Goal: Feedback & Contribution: Contribute content

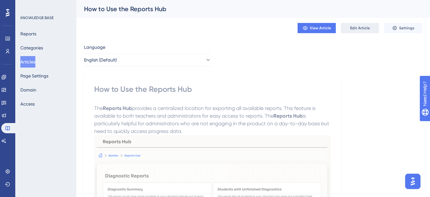
click at [351, 28] on span "Edit Article" at bounding box center [360, 27] width 20 height 5
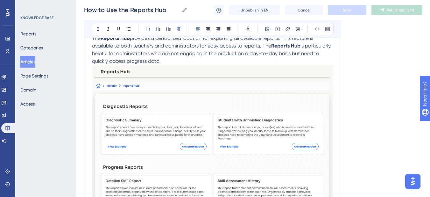
scroll to position [133, 0]
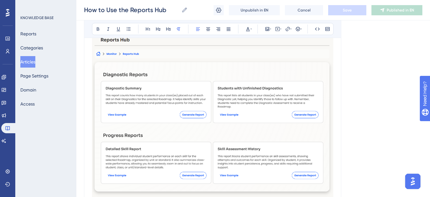
click at [169, 103] on img "To enrich screen reader interactions, please activate Accessibility in Grammarl…" at bounding box center [212, 115] width 241 height 164
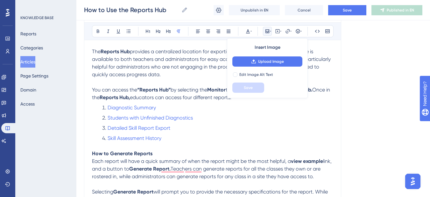
scroll to position [69, 0]
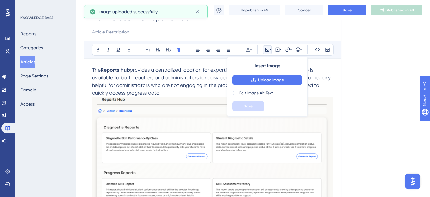
click at [188, 133] on img "To enrich screen reader interactions, please activate Accessibility in Grammarl…" at bounding box center [212, 154] width 241 height 114
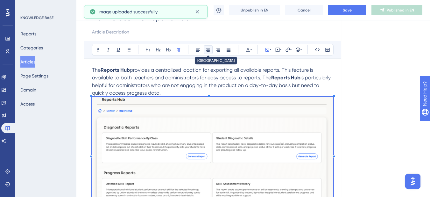
click at [204, 51] on button at bounding box center [208, 49] width 9 height 9
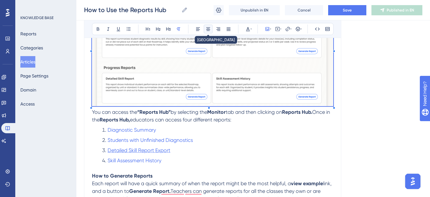
scroll to position [165, 0]
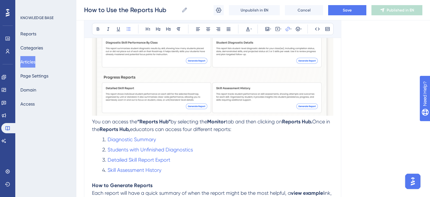
drag, startPoint x: 188, startPoint y: 148, endPoint x: 341, endPoint y: 152, distance: 153.2
click at [341, 152] on div "Language English (Default) How to Use the Reports Hub Bold Italic Underline Bul…" at bounding box center [253, 107] width 338 height 463
drag, startPoint x: 220, startPoint y: 144, endPoint x: 107, endPoint y: 148, distance: 113.7
click at [107, 148] on ol "Diagnostic Summary Students with Unfinished Diagnostics Detailed Skill Report E…" at bounding box center [212, 155] width 241 height 38
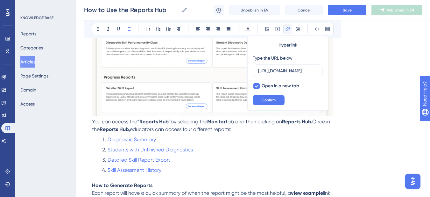
scroll to position [0, 0]
drag, startPoint x: 229, startPoint y: 145, endPoint x: 214, endPoint y: 148, distance: 15.3
click at [229, 145] on ol "Diagnostic Summary Students with Unfinished Diagnostics Detailed Skill Report E…" at bounding box center [212, 155] width 241 height 38
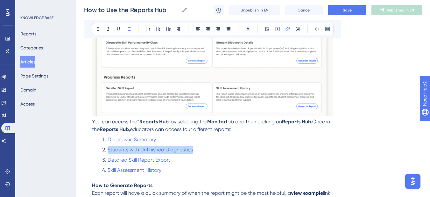
drag, startPoint x: 212, startPoint y: 148, endPoint x: 108, endPoint y: 149, distance: 103.8
click at [108, 149] on li "Students with Unfinished Diagnostics" at bounding box center [217, 150] width 234 height 8
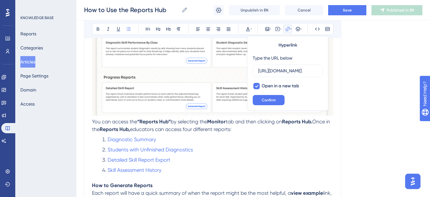
drag, startPoint x: 153, startPoint y: 151, endPoint x: 279, endPoint y: 163, distance: 126.0
click at [279, 163] on li "Detailed Skill Report Export" at bounding box center [217, 160] width 234 height 8
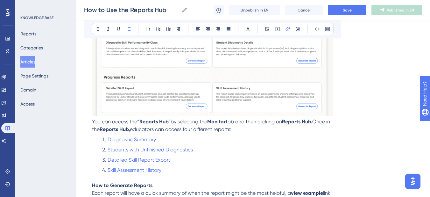
click at [186, 149] on span "Students with Unfinished Diagnostics" at bounding box center [150, 149] width 85 height 6
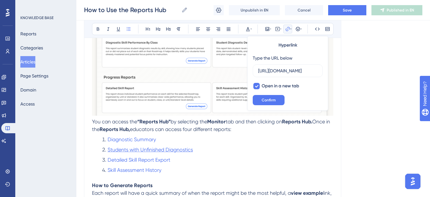
scroll to position [0, 161]
click at [272, 70] on input "[URL][DOMAIN_NAME]" at bounding box center [287, 70] width 59 height 7
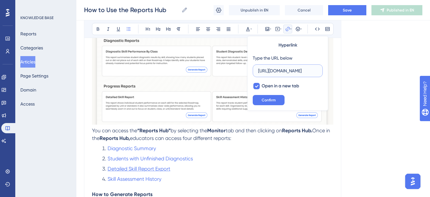
scroll to position [165, 0]
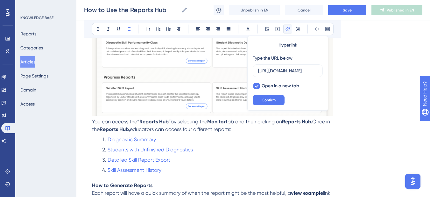
click at [157, 150] on span "Students with Unfinished Diagnostics" at bounding box center [150, 149] width 85 height 6
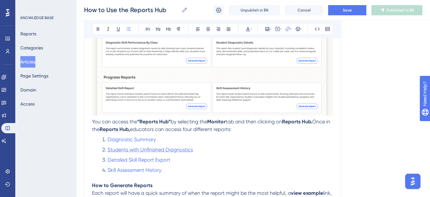
click at [185, 149] on span "Students with Unfinished Diagnostics" at bounding box center [150, 149] width 85 height 6
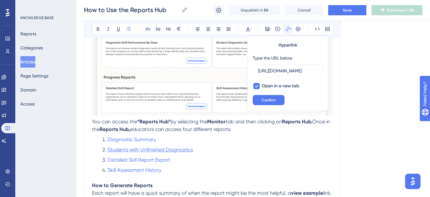
scroll to position [0, 0]
click at [185, 149] on span "Students with Unfinished Diagnostics" at bounding box center [150, 149] width 85 height 6
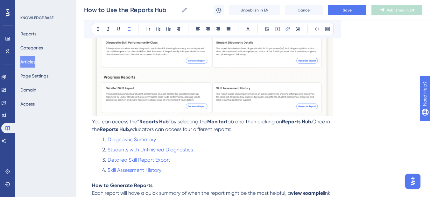
click at [151, 151] on span "Students with Unfinished Diagnostics" at bounding box center [150, 149] width 85 height 6
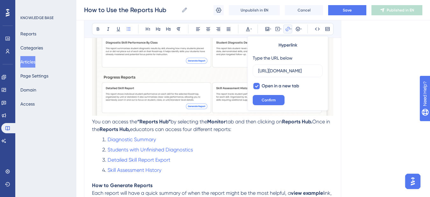
click at [220, 154] on ol "Diagnostic Summary Students with Unfinished Diagnostics Detailed Skill Report E…" at bounding box center [212, 155] width 241 height 38
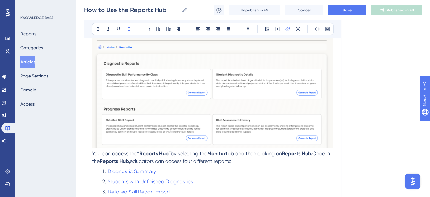
scroll to position [165, 0]
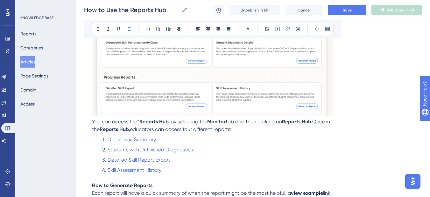
click at [148, 151] on span "Students with Unfinished Diagnostics" at bounding box center [150, 149] width 85 height 6
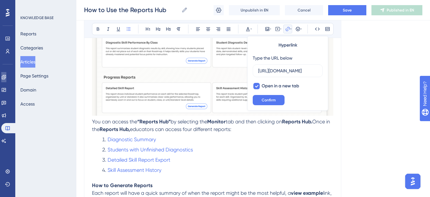
scroll to position [0, 0]
click at [217, 148] on li "Students with Unfinished Diagnostics" at bounding box center [217, 150] width 234 height 8
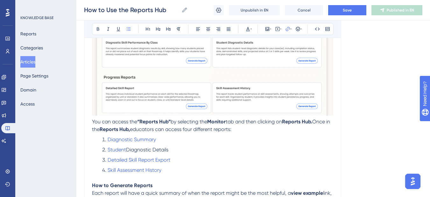
click at [174, 156] on li "Detailed Skill Report Export" at bounding box center [217, 160] width 234 height 8
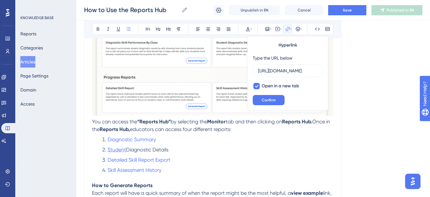
drag, startPoint x: 134, startPoint y: 154, endPoint x: 107, endPoint y: 147, distance: 27.3
click at [107, 147] on li "Student Diagnostic Details" at bounding box center [217, 150] width 234 height 8
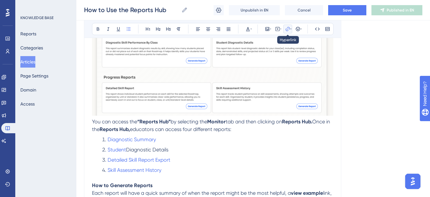
click at [291, 27] on icon at bounding box center [290, 28] width 1 height 5
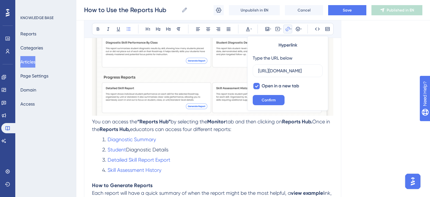
scroll to position [0, 161]
click at [289, 71] on input "[URL][DOMAIN_NAME]" at bounding box center [287, 70] width 59 height 7
click at [257, 87] on icon at bounding box center [257, 85] width 4 height 5
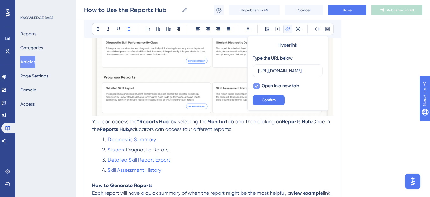
checkbox input "false"
click at [265, 73] on input "[URL][DOMAIN_NAME]" at bounding box center [287, 70] width 59 height 7
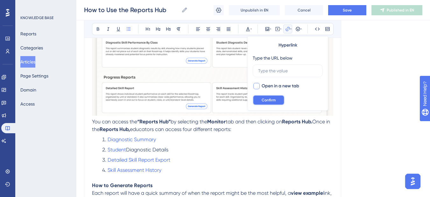
click at [275, 102] on span "Confirm" at bounding box center [269, 99] width 14 height 5
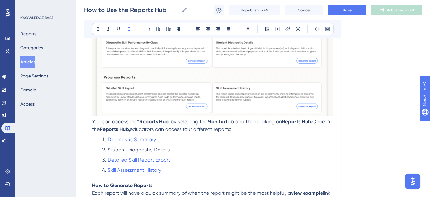
click at [205, 153] on li "Student Diagnostic Details" at bounding box center [217, 150] width 234 height 8
drag, startPoint x: 183, startPoint y: 148, endPoint x: 106, endPoint y: 151, distance: 77.1
click at [106, 151] on li "Student Diagnostic Details" at bounding box center [217, 150] width 234 height 8
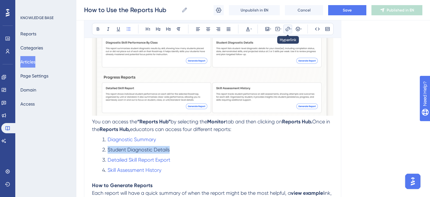
click at [288, 29] on icon at bounding box center [287, 28] width 5 height 5
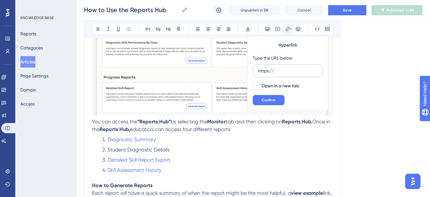
click at [282, 73] on input "https://" at bounding box center [287, 70] width 59 height 7
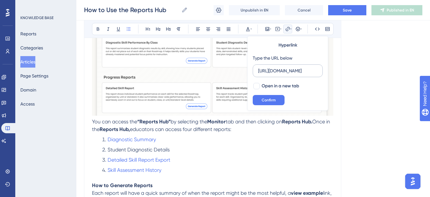
scroll to position [0, 161]
type input "[URL][DOMAIN_NAME]"
drag, startPoint x: 276, startPoint y: 87, endPoint x: 273, endPoint y: 101, distance: 14.0
click at [275, 87] on span "Open in a new tab" at bounding box center [281, 86] width 38 height 8
checkbox input "true"
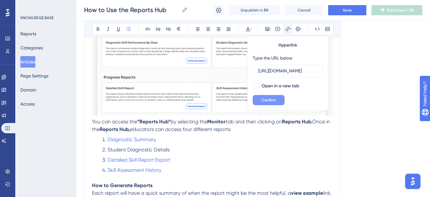
scroll to position [0, 0]
click at [271, 100] on span "Confirm" at bounding box center [269, 99] width 14 height 5
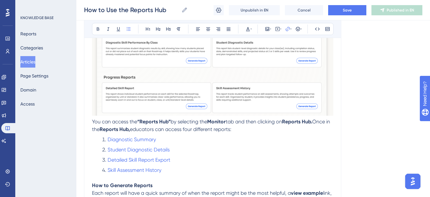
click at [243, 168] on li "Skill Assessment History" at bounding box center [217, 170] width 234 height 8
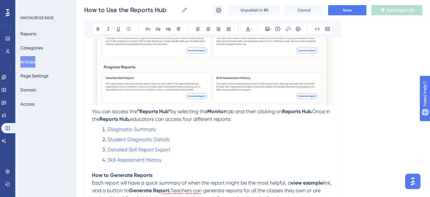
scroll to position [144, 0]
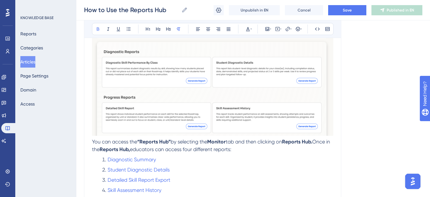
drag, startPoint x: 137, startPoint y: 141, endPoint x: 171, endPoint y: 142, distance: 34.1
click at [171, 142] on strong "“Reports Hub”" at bounding box center [153, 141] width 33 height 6
click at [141, 140] on strong "“Reports Hub" at bounding box center [153, 141] width 32 height 6
click at [207, 142] on strong "Monitor" at bounding box center [212, 141] width 18 height 6
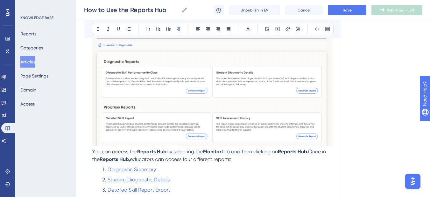
scroll to position [176, 0]
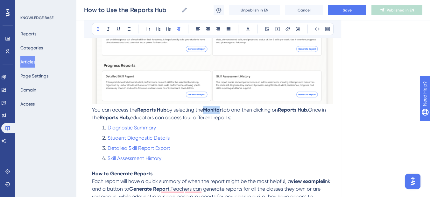
drag, startPoint x: 208, startPoint y: 108, endPoint x: 224, endPoint y: 111, distance: 16.1
click at [222, 111] on strong "Monitor" at bounding box center [212, 110] width 18 height 6
drag, startPoint x: 225, startPoint y: 110, endPoint x: 205, endPoint y: 108, distance: 20.2
click at [208, 108] on strong "Monitor" at bounding box center [212, 110] width 18 height 6
drag, startPoint x: 201, startPoint y: 107, endPoint x: 211, endPoint y: 107, distance: 10.2
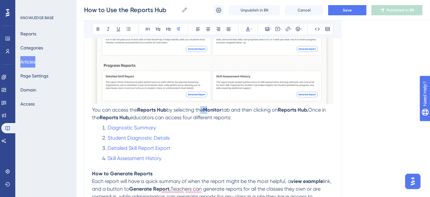
click at [211, 107] on p "You can access the Reports Hub by selecting the Monitor tab and then clicking o…" at bounding box center [212, 113] width 241 height 15
click at [222, 111] on strong "Monitor" at bounding box center [212, 110] width 18 height 6
click at [222, 109] on strong "Monitor" at bounding box center [212, 110] width 18 height 6
drag, startPoint x: 226, startPoint y: 109, endPoint x: 206, endPoint y: 109, distance: 19.7
click at [206, 109] on p "You can access the Reports Hub by selecting the Monitor tab and then clicking o…" at bounding box center [212, 113] width 241 height 15
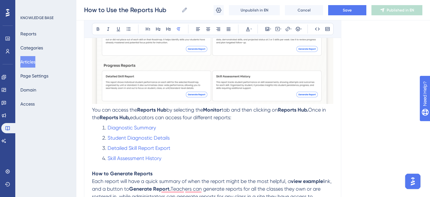
copy p "Monitor"
click at [217, 108] on strong "Monitor" at bounding box center [212, 110] width 18 height 6
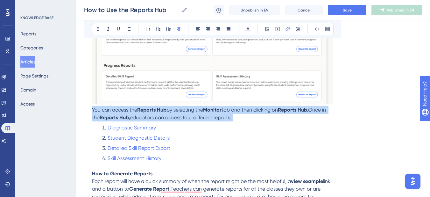
click at [217, 108] on strong "Monitor" at bounding box center [212, 110] width 18 height 6
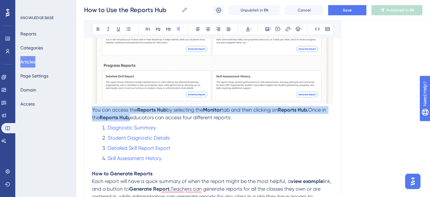
click at [228, 121] on p "You can access the Reports Hub by selecting the Monitor tab and then clicking o…" at bounding box center [212, 113] width 241 height 15
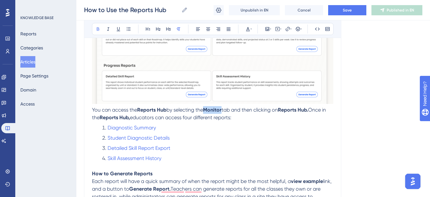
drag, startPoint x: 226, startPoint y: 110, endPoint x: 208, endPoint y: 107, distance: 18.4
click at [208, 107] on strong "Monitor" at bounding box center [212, 110] width 18 height 6
click at [283, 111] on span "tab and then clicking on" at bounding box center [255, 110] width 56 height 6
click at [288, 110] on strong "Reports Hub." at bounding box center [298, 110] width 30 height 6
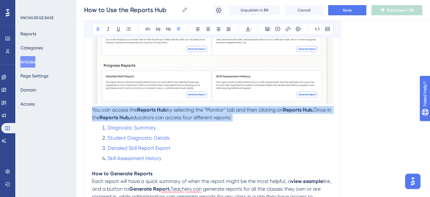
click at [288, 110] on strong "Reports Hub." at bounding box center [298, 110] width 30 height 6
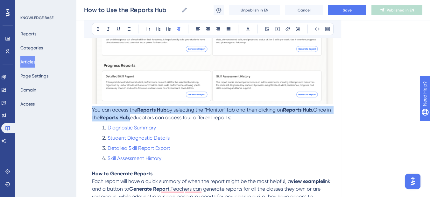
click at [333, 112] on p "You can access the Reports Hub by selecting the "Monitor" tab and then clicking…" at bounding box center [212, 113] width 241 height 15
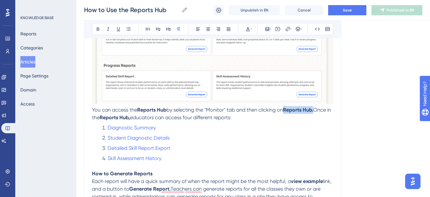
drag, startPoint x: 317, startPoint y: 109, endPoint x: 286, endPoint y: 113, distance: 31.7
click at [286, 113] on p "You can access the Reports Hub by selecting the "Monitor" tab and then clicking…" at bounding box center [212, 113] width 241 height 15
click at [287, 109] on span "tab and then clicking on Reports Hub." Once in the" at bounding box center [211, 114] width 239 height 14
click at [224, 133] on ol "Diagnostic Summary Student Diagnostic Details Detailed Skill Report Export Skil…" at bounding box center [212, 143] width 241 height 38
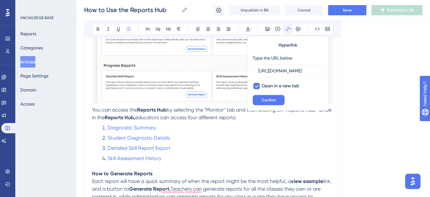
scroll to position [0, 161]
click at [135, 120] on strong "Reports Hub," at bounding box center [120, 117] width 30 height 6
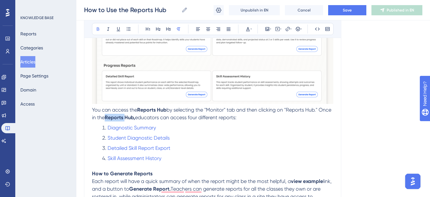
click at [135, 120] on strong "Reports Hub," at bounding box center [120, 117] width 30 height 6
click at [135, 116] on strong "Reports Hub," at bounding box center [120, 117] width 30 height 6
click at [169, 122] on div "The Reports Hub provides a centralized location for exporting all available rep…" at bounding box center [212, 120] width 241 height 323
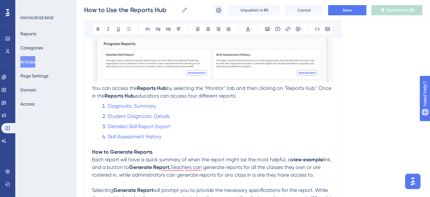
scroll to position [208, 0]
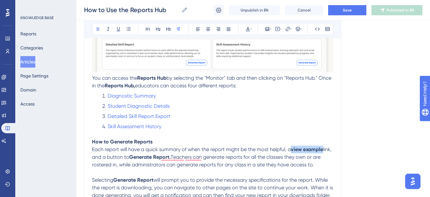
drag, startPoint x: 292, startPoint y: 149, endPoint x: 112, endPoint y: 158, distance: 181.0
click at [112, 158] on p "Each report will have a quick summary of when the report might be the most help…" at bounding box center [212, 156] width 241 height 23
click at [112, 158] on span "Each report will have a quick summary of when the report might be the most help…" at bounding box center [213, 153] width 243 height 14
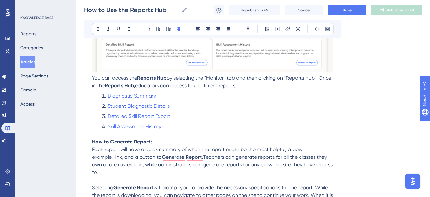
click at [294, 151] on span "Each report will have a quick summary of when the report might be the most help…" at bounding box center [198, 153] width 212 height 14
click at [164, 158] on strong "Generate Report." at bounding box center [182, 157] width 41 height 6
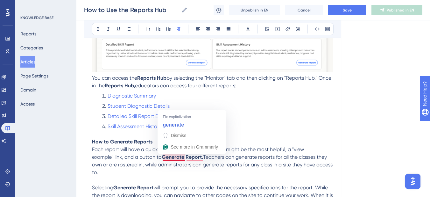
click at [164, 158] on strong "Generate Report." at bounding box center [182, 157] width 41 height 6
drag, startPoint x: 205, startPoint y: 159, endPoint x: 164, endPoint y: 155, distance: 41.6
click at [164, 155] on p "Each report will have a quick summary of when the report might be the most help…" at bounding box center [212, 160] width 241 height 31
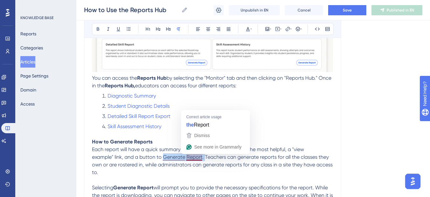
click at [205, 159] on span "Each report will have a quick summary of when the report might be the most help…" at bounding box center [213, 160] width 242 height 29
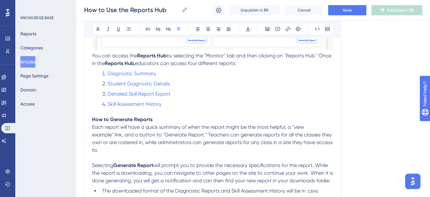
scroll to position [240, 0]
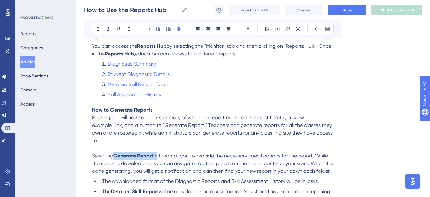
drag, startPoint x: 115, startPoint y: 155, endPoint x: 156, endPoint y: 155, distance: 40.7
click at [156, 155] on p "Selecting Generate Report will prompt you to provide the necessary specificatio…" at bounding box center [212, 163] width 241 height 23
click at [156, 155] on span "Selecting Generate Report will prompt you to provide the necessary specificatio…" at bounding box center [213, 162] width 242 height 21
click at [116, 156] on span "Selecting Generate Report" will prompt you to provide the necessary specificati…" at bounding box center [213, 162] width 242 height 21
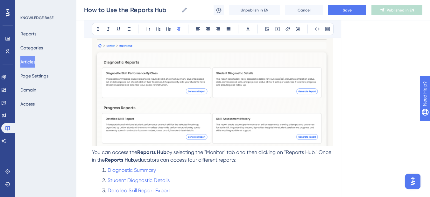
scroll to position [144, 0]
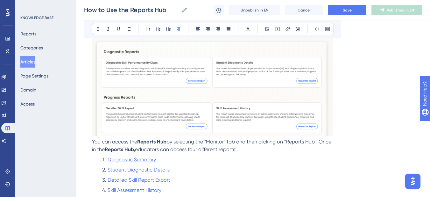
click at [153, 158] on span "Diagnostic Summary" at bounding box center [132, 159] width 48 height 6
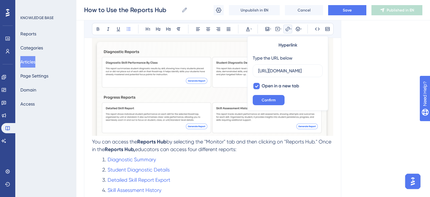
scroll to position [0, 0]
click at [166, 160] on li "Diagnostic Summary" at bounding box center [217, 160] width 234 height 8
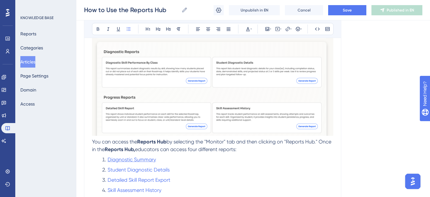
click at [139, 159] on span "Diagnostic Summary" at bounding box center [132, 159] width 48 height 6
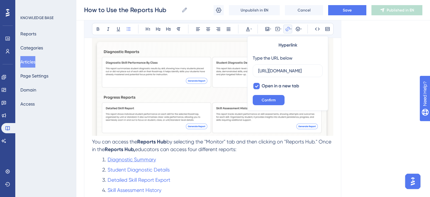
scroll to position [0, 161]
click at [128, 159] on span "Diagnostic Summary" at bounding box center [132, 159] width 48 height 6
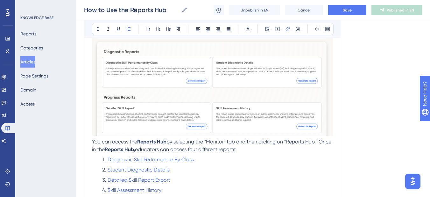
click at [248, 166] on li "Student Diagnostic Details" at bounding box center [217, 170] width 234 height 8
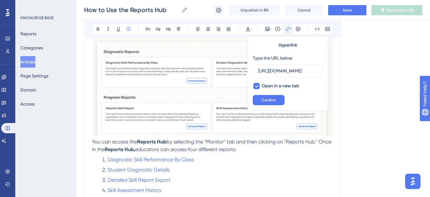
scroll to position [0, 161]
click at [275, 98] on span "Confirm" at bounding box center [269, 99] width 14 height 5
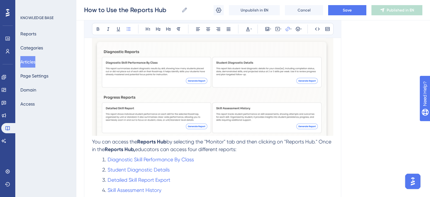
click at [242, 170] on li "Student Diagnostic Details" at bounding box center [217, 170] width 234 height 8
click at [296, 177] on li "Detailed Skill Report Export" at bounding box center [217, 180] width 234 height 8
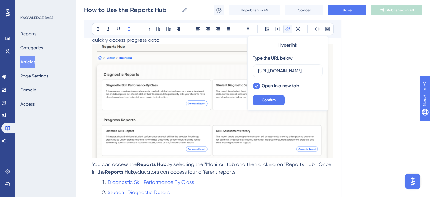
scroll to position [113, 0]
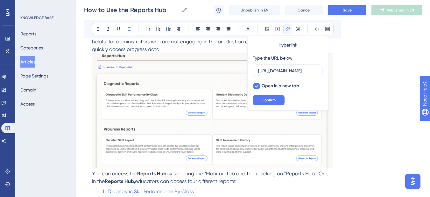
click at [337, 135] on div "How to Use the Reports Hub Bold Italic Underline Bullet Point Heading 1 Heading…" at bounding box center [212, 160] width 257 height 402
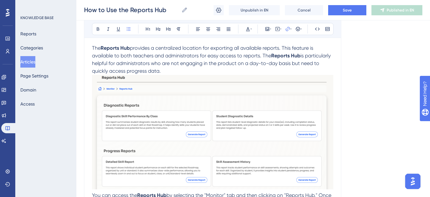
scroll to position [81, 0]
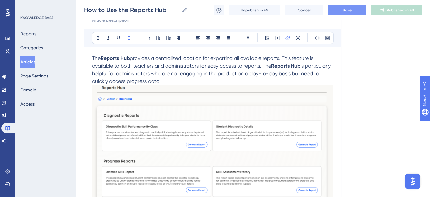
click at [344, 10] on span "Save" at bounding box center [347, 10] width 9 height 5
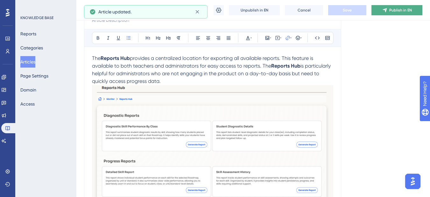
click at [387, 11] on icon at bounding box center [384, 10] width 5 height 5
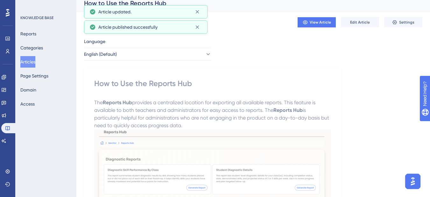
scroll to position [0, 0]
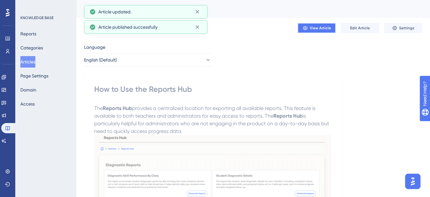
click at [318, 29] on span "View Article" at bounding box center [320, 27] width 21 height 5
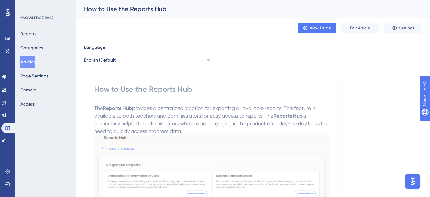
click at [35, 62] on button "Articles" at bounding box center [27, 61] width 15 height 11
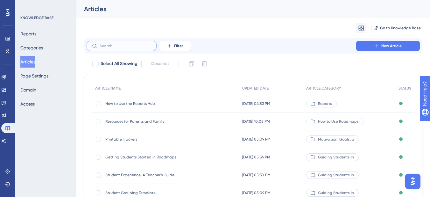
click at [121, 47] on input "text" at bounding box center [126, 46] width 52 height 4
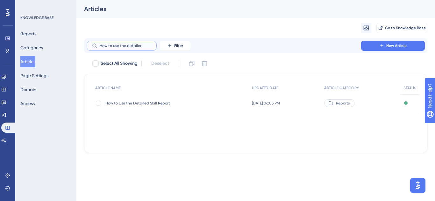
type input "How to use the detailed"
click at [124, 104] on span "How to Use the Detailed Skill Report" at bounding box center [156, 103] width 102 height 5
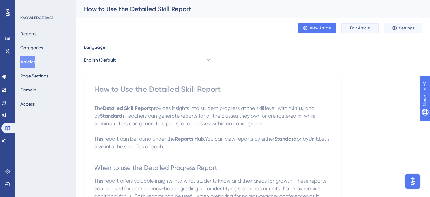
click at [344, 27] on button "Edit Article" at bounding box center [360, 28] width 38 height 10
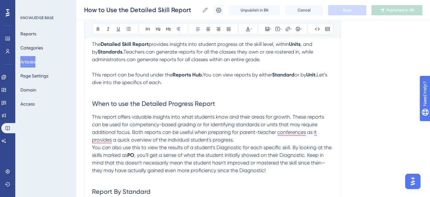
scroll to position [95, 0]
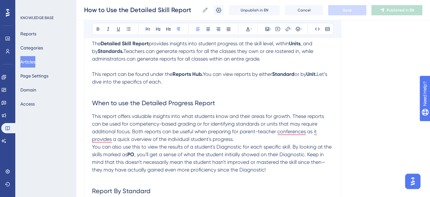
click at [281, 74] on strong "Standard" at bounding box center [283, 74] width 22 height 6
click at [278, 74] on span "You can view reports by either Standard or by" at bounding box center [256, 74] width 106 height 6
click at [299, 73] on span "You can view reports by either "Standard or by" at bounding box center [256, 74] width 107 height 6
click at [298, 72] on span "You can view reports by either "Standard" or by" at bounding box center [257, 74] width 109 height 6
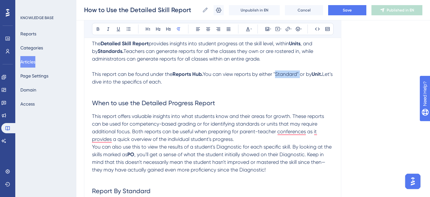
drag, startPoint x: 302, startPoint y: 75, endPoint x: 276, endPoint y: 75, distance: 25.5
click at [276, 75] on span "You can view reports by either "Standard" or by" at bounding box center [257, 74] width 109 height 6
click at [278, 72] on strong ""Standard" at bounding box center [284, 74] width 24 height 6
click at [278, 92] on p "To enrich screen reader interactions, please activate Accessibility in Grammarl…" at bounding box center [212, 90] width 241 height 8
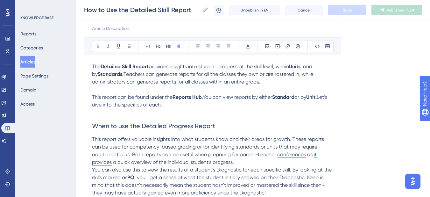
scroll to position [64, 0]
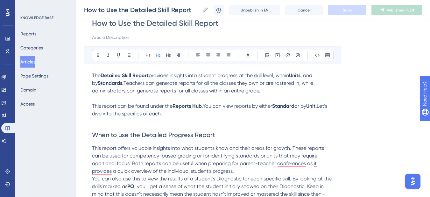
click at [176, 133] on span "When to use the Detailed Progress Report" at bounding box center [153, 135] width 123 height 8
click at [187, 141] on h2 "When to use the Detailed Progress Report" at bounding box center [212, 134] width 241 height 19
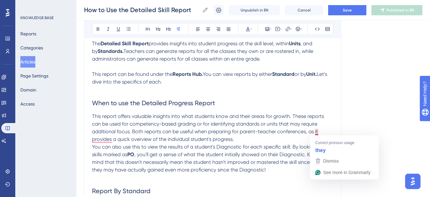
click at [317, 130] on span "This report offers valuable insights into what students know and their areas fo…" at bounding box center [208, 127] width 233 height 29
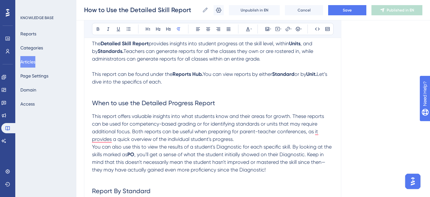
click at [280, 145] on span "You can also use this to view the results of a student's Diagnostic for each sp…" at bounding box center [212, 151] width 241 height 14
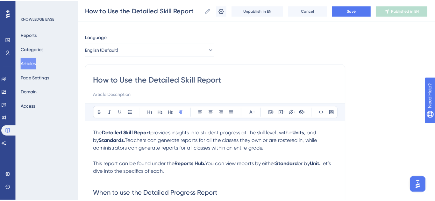
scroll to position [0, 0]
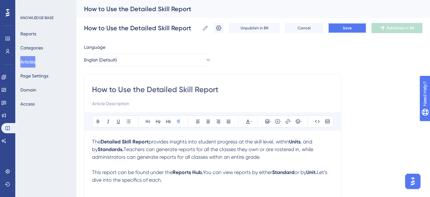
click at [355, 27] on button "Save" at bounding box center [347, 28] width 38 height 10
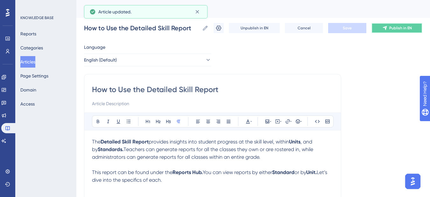
click at [387, 26] on icon at bounding box center [385, 28] width 4 height 4
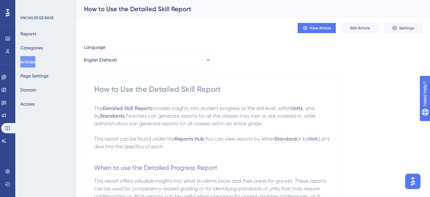
click at [35, 62] on button "Articles" at bounding box center [27, 61] width 15 height 11
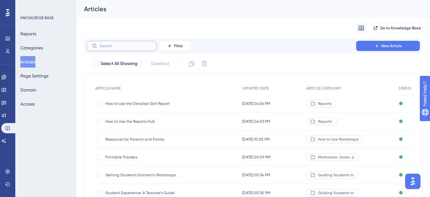
click at [125, 48] on input "text" at bounding box center [126, 46] width 52 height 4
paste input "How to Use the Assessment History Report"
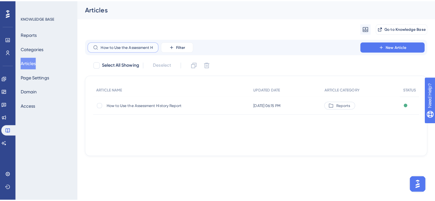
scroll to position [0, 22]
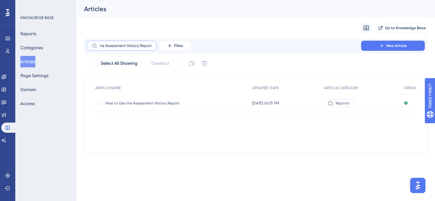
type input "How to Use the Assessment History Report"
click at [151, 107] on div "How to Use the Assessment History Report How to Use the Assessment History Repo…" at bounding box center [156, 104] width 102 height 18
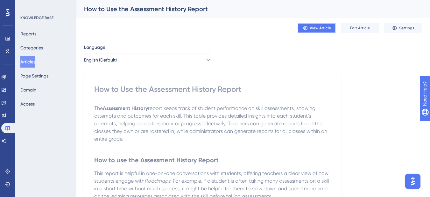
click at [335, 25] on button "View Article" at bounding box center [317, 28] width 38 height 10
click at [360, 27] on span "Edit Article" at bounding box center [360, 27] width 20 height 5
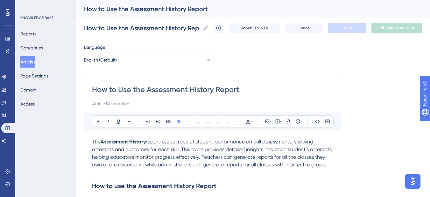
scroll to position [144, 0]
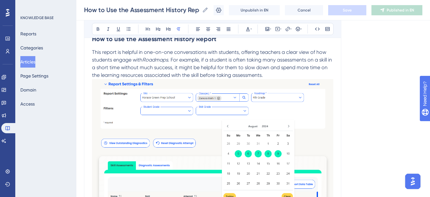
click at [222, 114] on img "To enrich screen reader interactions, please activate Accessibility in Grammarl…" at bounding box center [212, 164] width 241 height 170
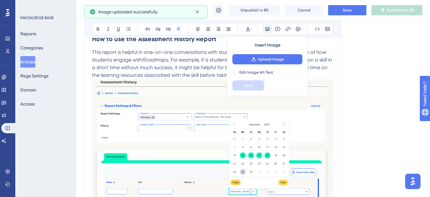
click at [382, 111] on div "Language English (Default) How to Use the Assessment History Report Bold Italic…" at bounding box center [253, 138] width 338 height 483
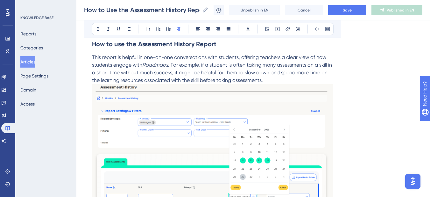
scroll to position [112, 0]
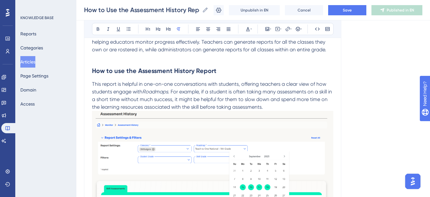
click at [283, 106] on p "This report is helpful in one-on-one conversations with students, offering teac…" at bounding box center [212, 95] width 241 height 31
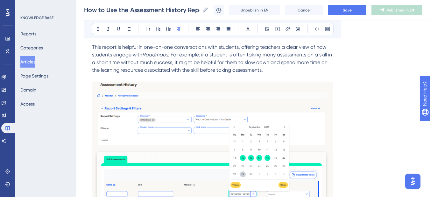
scroll to position [144, 0]
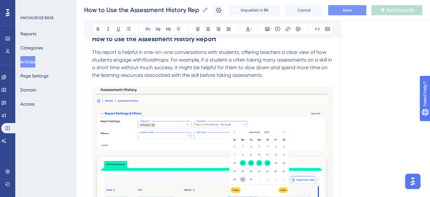
click at [352, 13] on button "Save" at bounding box center [347, 10] width 38 height 10
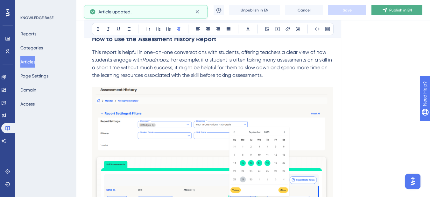
click at [412, 12] on span "Publish in EN" at bounding box center [400, 10] width 23 height 5
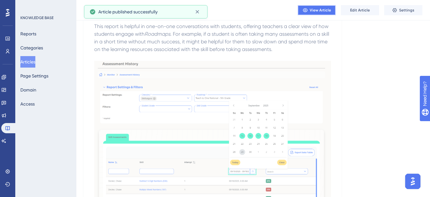
click at [315, 11] on span "View Article" at bounding box center [320, 10] width 21 height 5
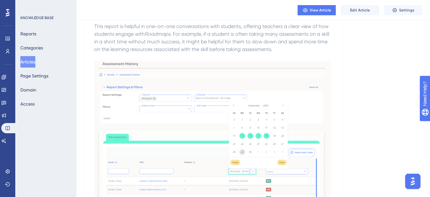
click at [35, 64] on button "Articles" at bounding box center [27, 61] width 15 height 11
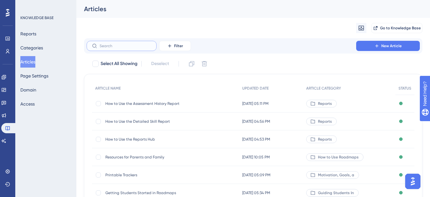
click at [137, 45] on input "text" at bounding box center [126, 46] width 52 height 4
paste input "How to use the Progress Page"
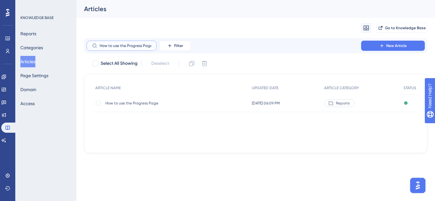
scroll to position [0, 0]
type input "How to use the Progress Page"
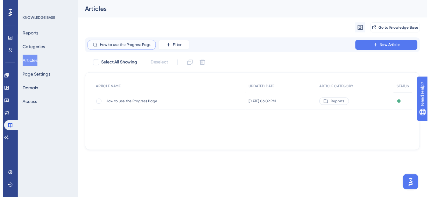
scroll to position [0, 0]
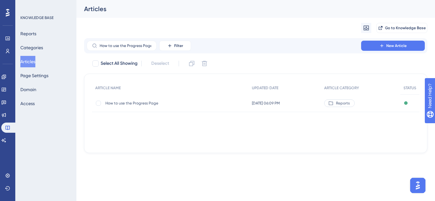
click at [147, 105] on span "How to use the Progress Page" at bounding box center [156, 103] width 102 height 5
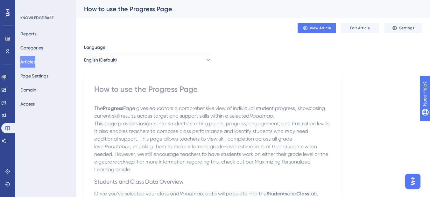
click at [354, 33] on div "View Article Edit Article Settings" at bounding box center [253, 28] width 338 height 20
click at [354, 30] on span "Edit Article" at bounding box center [360, 27] width 20 height 5
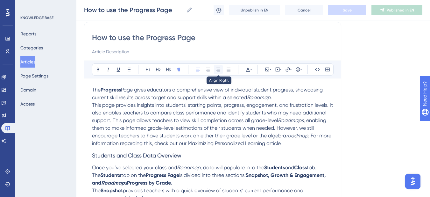
scroll to position [64, 0]
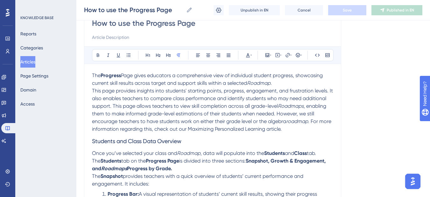
click at [325, 128] on p "This page provides insights into students' starting points, progress, engagemen…" at bounding box center [212, 110] width 241 height 46
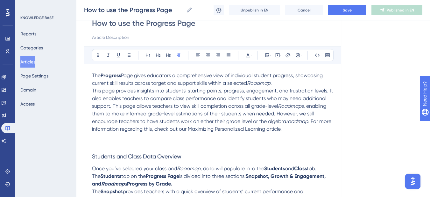
click at [120, 148] on h3 "Students and Class Data Overview" at bounding box center [212, 156] width 241 height 17
click at [97, 143] on p "To enrich screen reader interactions, please activate Accessibility in Grammarl…" at bounding box center [212, 144] width 241 height 8
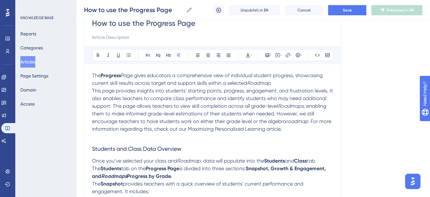
click at [190, 151] on h3 "Students and Class Data Overview" at bounding box center [212, 148] width 241 height 17
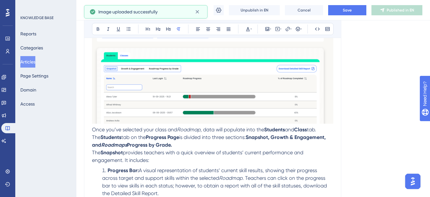
scroll to position [127, 0]
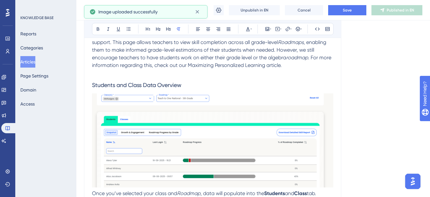
click at [180, 148] on img "To enrich screen reader interactions, please activate Accessibility in Grammarl…" at bounding box center [212, 140] width 241 height 94
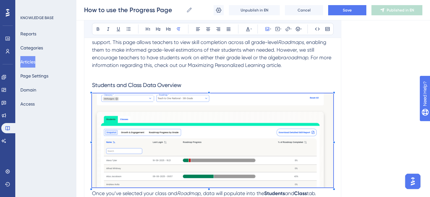
click at [167, 155] on img "To enrich screen reader interactions, please activate Accessibility in Grammarl…" at bounding box center [212, 140] width 241 height 94
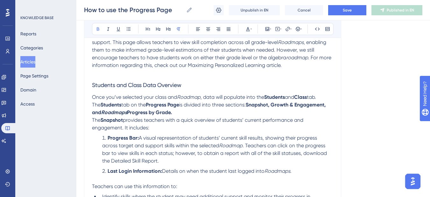
click at [273, 96] on strong "Students" at bounding box center [274, 97] width 21 height 6
click at [272, 99] on span ", data will populate into the Students and" at bounding box center [249, 97] width 96 height 6
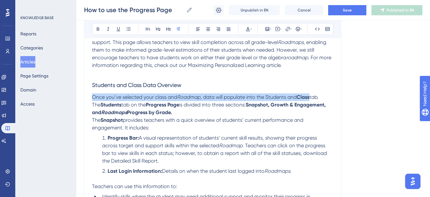
click at [284, 96] on span ", data will populate into the Students and" at bounding box center [249, 97] width 96 height 6
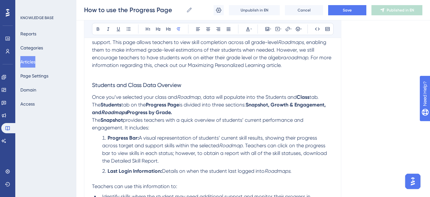
click at [280, 96] on span ", data will populate into the Students and" at bounding box center [249, 97] width 96 height 6
click at [307, 97] on strong "Class" at bounding box center [300, 97] width 13 height 6
click at [170, 105] on strong "Progress Page" at bounding box center [162, 105] width 33 height 6
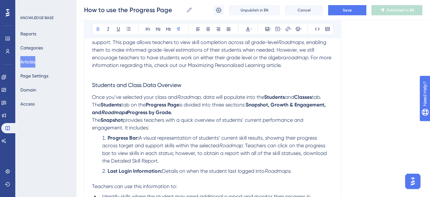
click at [178, 104] on strong "Progress Page" at bounding box center [162, 105] width 33 height 6
click at [226, 108] on p "The Students tab on the Progress Page is divided into three sections: Snapshot,…" at bounding box center [212, 108] width 241 height 15
click at [174, 103] on span "Page is divided into three sections:" at bounding box center [206, 105] width 80 height 6
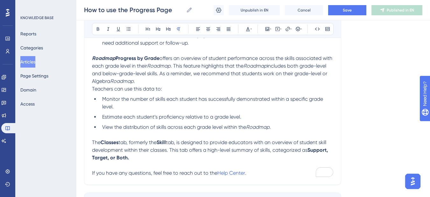
scroll to position [469, 0]
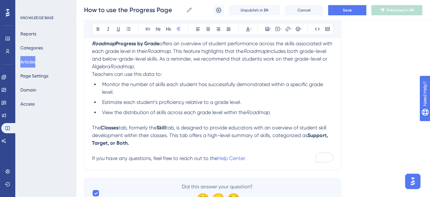
click at [180, 127] on span "tab, is designed to provide educators with an overview of student skill develop…" at bounding box center [210, 131] width 236 height 14
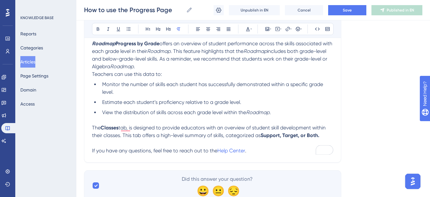
click at [164, 137] on span "tab, is designed to provide educators with an overview of student skill develop…" at bounding box center [209, 131] width 235 height 14
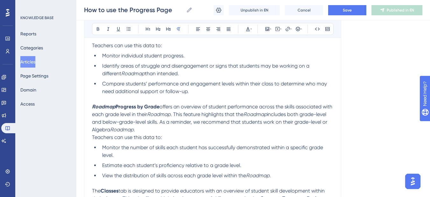
scroll to position [405, 0]
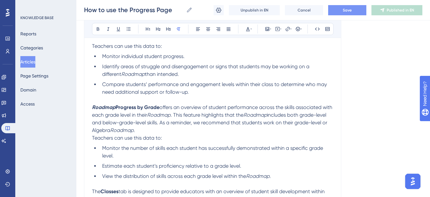
drag, startPoint x: 343, startPoint y: 2, endPoint x: 347, endPoint y: 5, distance: 5.6
click at [343, 2] on div "How to use the Progress Page How to use the Progress Page Unpublish in EN Cance…" at bounding box center [253, 10] width 354 height 20
click at [348, 12] on span "Save" at bounding box center [347, 10] width 9 height 5
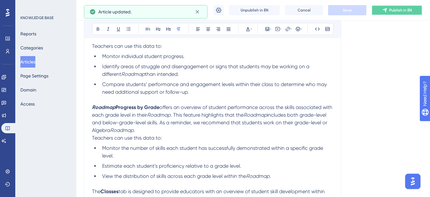
click at [392, 12] on span "Publish in EN" at bounding box center [400, 10] width 23 height 5
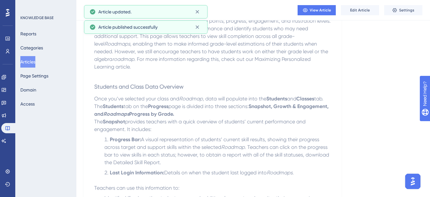
scroll to position [23, 0]
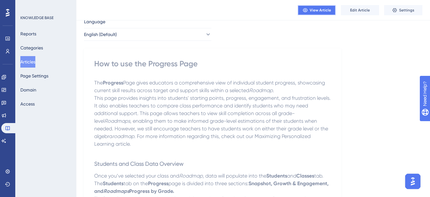
click at [310, 9] on span "View Article" at bounding box center [320, 10] width 21 height 5
click at [25, 59] on button "Articles" at bounding box center [27, 61] width 15 height 11
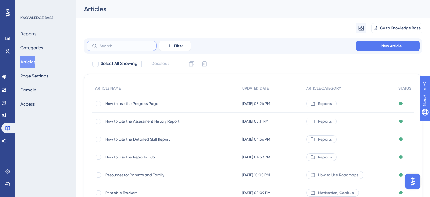
click at [128, 43] on label at bounding box center [122, 46] width 70 height 10
click at [128, 44] on input "text" at bounding box center [126, 46] width 52 height 4
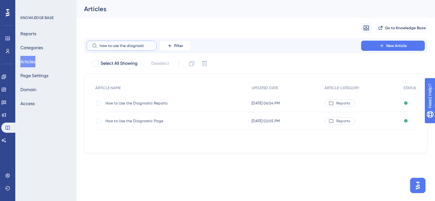
type input "how to use the diagnosti"
click at [145, 119] on span "How to Use the Diagnostic Page" at bounding box center [156, 121] width 102 height 5
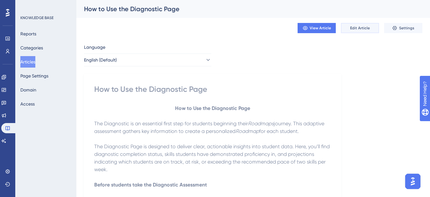
click at [365, 25] on button "Edit Article" at bounding box center [360, 28] width 38 height 10
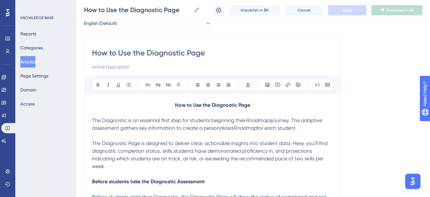
scroll to position [64, 0]
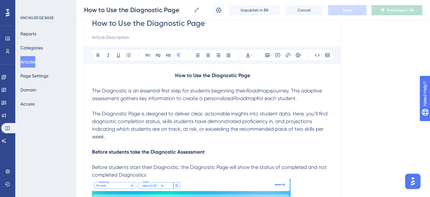
click at [174, 76] on p "How to Use the Diagnostic Page" at bounding box center [212, 76] width 241 height 8
click at [196, 56] on icon at bounding box center [198, 55] width 4 height 4
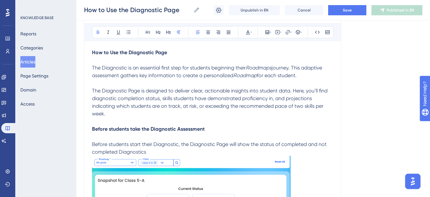
scroll to position [95, 0]
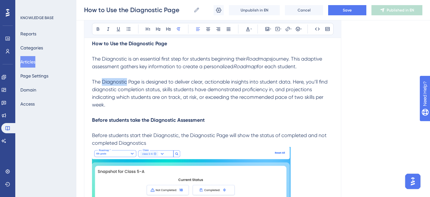
drag, startPoint x: 102, startPoint y: 83, endPoint x: 127, endPoint y: 84, distance: 25.5
click at [127, 84] on span "The Diagnostic Page is designed to deliver clear, actionable insights into stud…" at bounding box center [210, 93] width 237 height 29
click at [144, 92] on span "Page is designed to deliver clear, actionable insights into student data. Here,…" at bounding box center [209, 93] width 235 height 29
click at [131, 81] on span "Page is designed to deliver clear, actionable insights into student data. Here,…" at bounding box center [209, 93] width 235 height 29
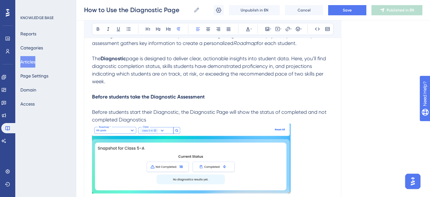
scroll to position [127, 0]
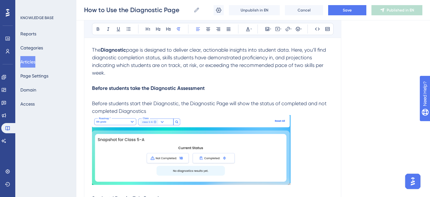
click at [199, 104] on span "Before students start their Diagnostic, the Diagnostic Page will show the statu…" at bounding box center [210, 107] width 236 height 14
click at [271, 100] on p "Before students start their Diagnostic, the Diagnostic Page will show the statu…" at bounding box center [212, 107] width 241 height 15
click at [219, 105] on span "Page will show the status of completed and not completed Diagnostics" at bounding box center [209, 107] width 234 height 14
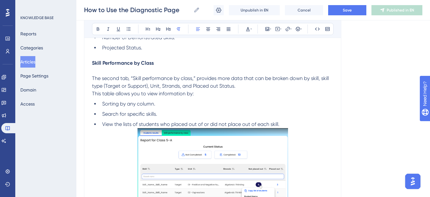
scroll to position [605, 0]
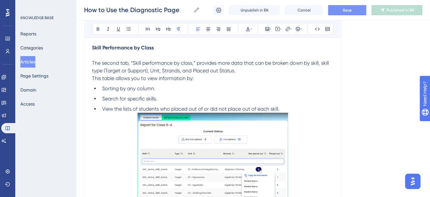
click at [348, 12] on span "Save" at bounding box center [347, 10] width 9 height 5
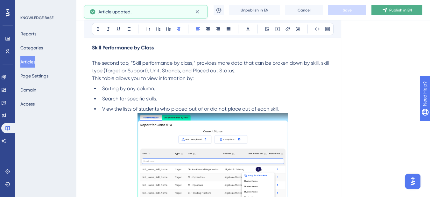
click at [391, 13] on button "Publish in EN" at bounding box center [396, 10] width 51 height 10
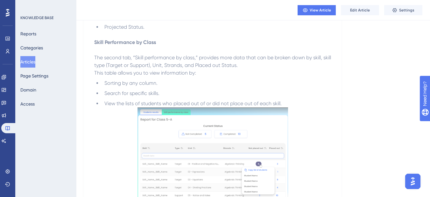
scroll to position [573, 0]
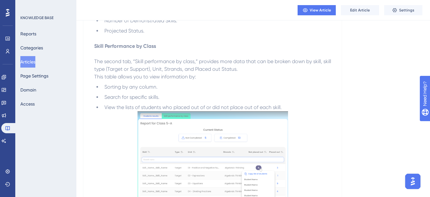
click at [34, 62] on button "Articles" at bounding box center [27, 61] width 15 height 11
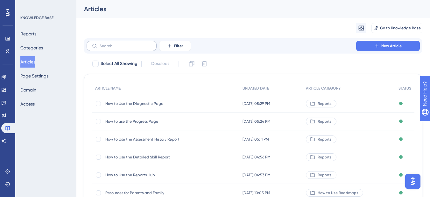
click at [120, 42] on label at bounding box center [122, 46] width 70 height 10
click at [120, 44] on input "text" at bounding box center [126, 46] width 52 height 4
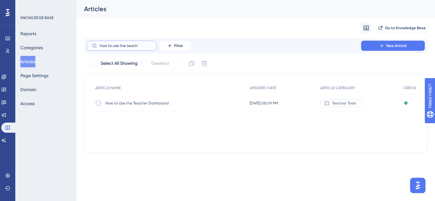
type input "how to use the teach"
click at [99, 101] on div at bounding box center [98, 103] width 6 height 6
checkbox input "true"
click at [131, 101] on span "How to Use the Teacher Dashboard" at bounding box center [156, 103] width 102 height 5
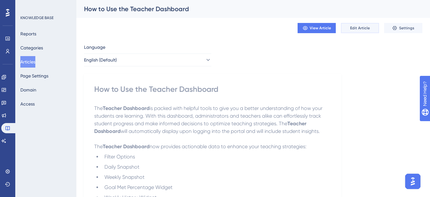
click at [356, 30] on span "Edit Article" at bounding box center [360, 27] width 20 height 5
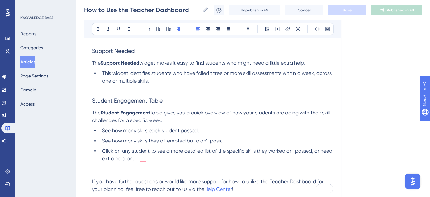
scroll to position [645, 0]
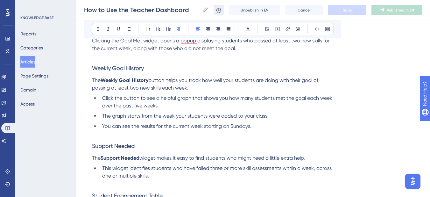
click at [218, 8] on icon at bounding box center [218, 9] width 5 height 5
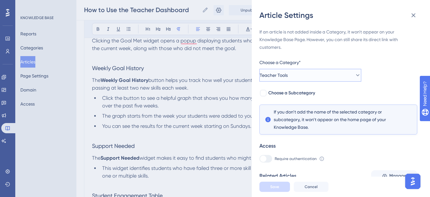
click at [342, 75] on button "Teacher Tools" at bounding box center [310, 75] width 102 height 13
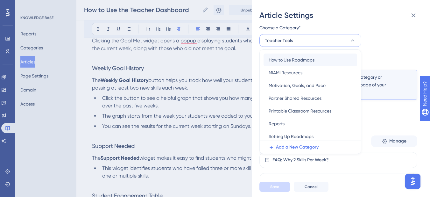
scroll to position [91, 0]
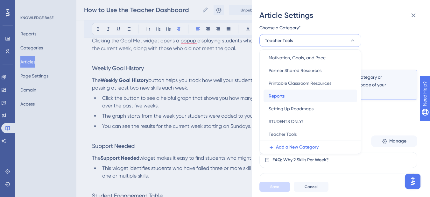
click at [320, 98] on div "Reports Reports" at bounding box center [310, 95] width 83 height 13
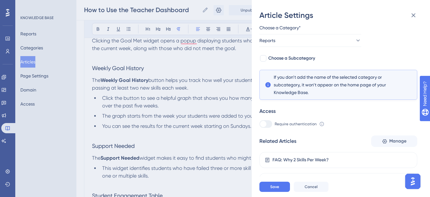
scroll to position [42, 0]
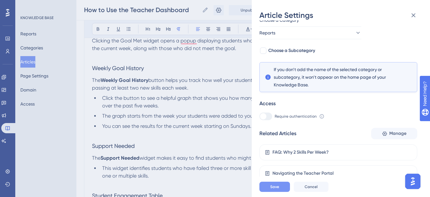
click at [274, 189] on span "Save" at bounding box center [274, 186] width 9 height 5
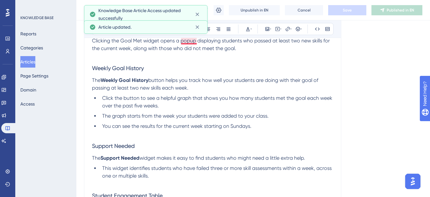
click at [187, 41] on span "Clicking the Goal Met widget opens a popup displaying students who passed at le…" at bounding box center [211, 45] width 239 height 14
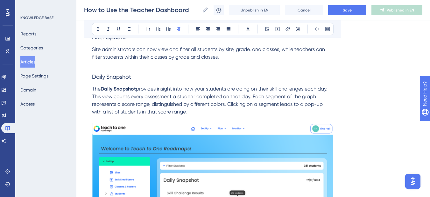
scroll to position [231, 0]
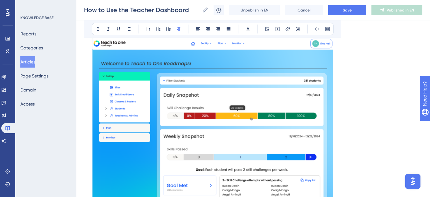
scroll to position [295, 0]
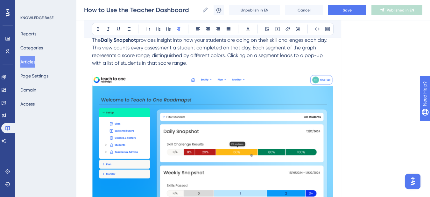
click at [243, 100] on img "To enrich screen reader interactions, please activate Accessibility in Grammarl…" at bounding box center [212, 165] width 241 height 183
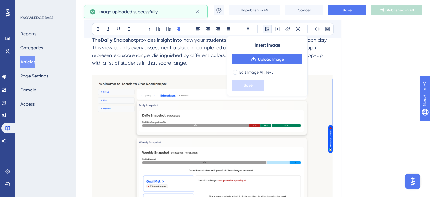
click at [359, 125] on div "Language English (Default) How to Use the Teacher Dashboard Bold Italic Underli…" at bounding box center [253, 186] width 338 height 881
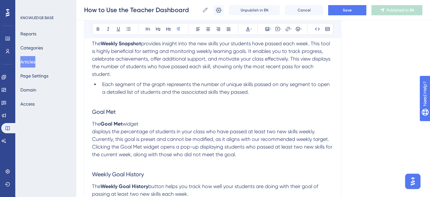
scroll to position [518, 0]
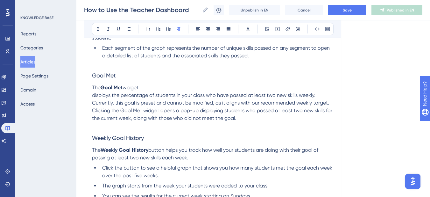
click at [94, 96] on span "displays the percentage of students in your class who have passed at least two …" at bounding box center [210, 99] width 237 height 14
click at [93, 95] on span "displays the percentage of students in your class who have passed at least two …" at bounding box center [210, 99] width 237 height 14
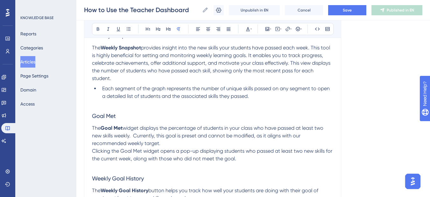
scroll to position [509, 0]
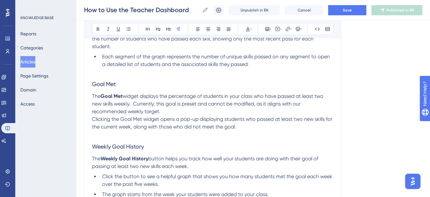
click at [93, 120] on span "Clicking the Goal Met widget opens a pop-up displaying students who passed at l…" at bounding box center [213, 123] width 242 height 14
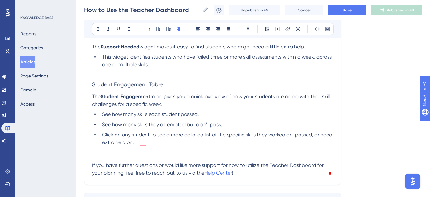
scroll to position [700, 0]
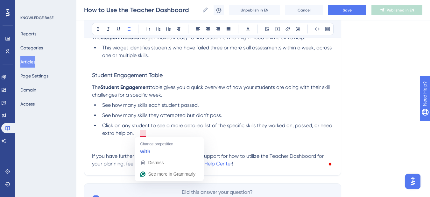
click at [142, 136] on li "Click on any student to see a more detailed list of the specific skills they wo…" at bounding box center [217, 129] width 234 height 15
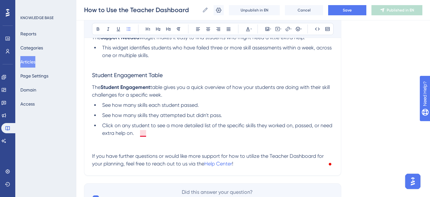
click at [142, 134] on span "Click on any student to see a more detailed list of the specific skills they wo…" at bounding box center [217, 129] width 231 height 14
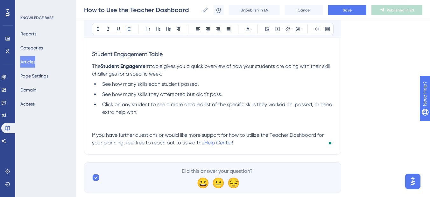
scroll to position [732, 0]
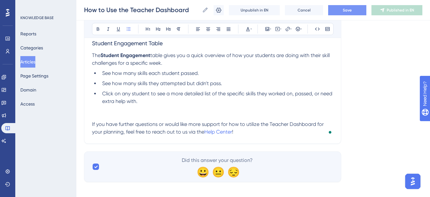
click at [344, 7] on button "Save" at bounding box center [347, 10] width 38 height 10
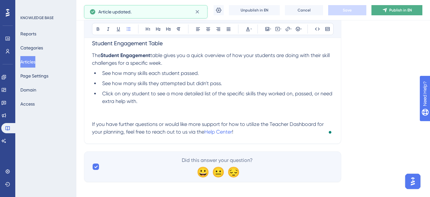
click at [398, 9] on span "Publish in EN" at bounding box center [400, 10] width 23 height 5
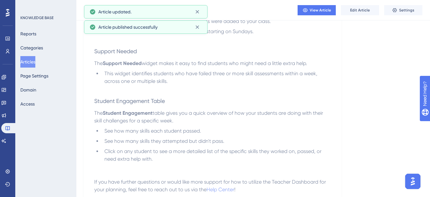
scroll to position [607, 0]
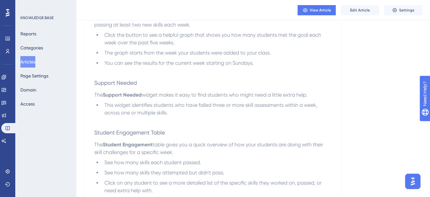
click at [35, 59] on button "Articles" at bounding box center [27, 61] width 15 height 11
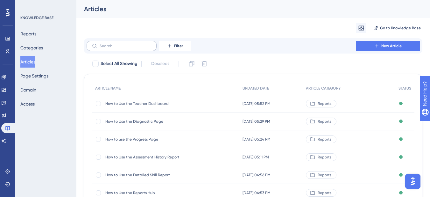
click at [134, 49] on label at bounding box center [122, 46] width 70 height 10
click at [134, 48] on input "text" at bounding box center [126, 46] width 52 height 4
type input "v"
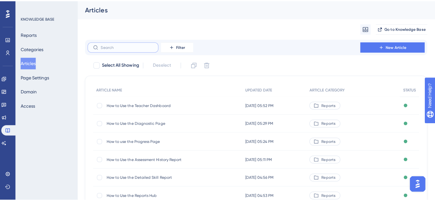
paste input "How to Assign a Skill"
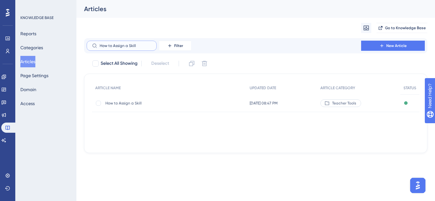
type input "How to Assign a Skill"
click at [143, 102] on span "How to Assign a Skill" at bounding box center [156, 103] width 102 height 5
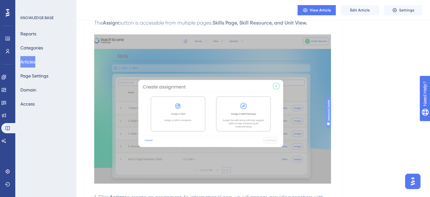
scroll to position [286, 0]
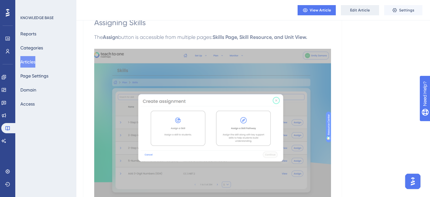
click at [361, 13] on button "Edit Article" at bounding box center [360, 10] width 38 height 10
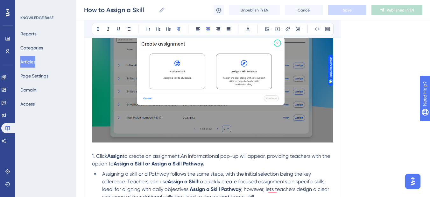
scroll to position [306, 0]
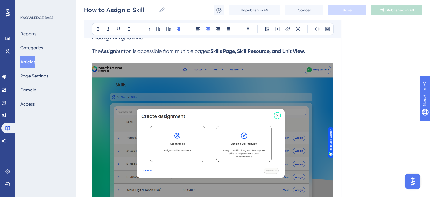
click at [256, 104] on img "To enrich screen reader interactions, please activate Accessibility in Grammarl…" at bounding box center [212, 139] width 241 height 152
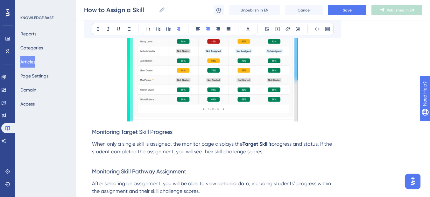
scroll to position [1165, 0]
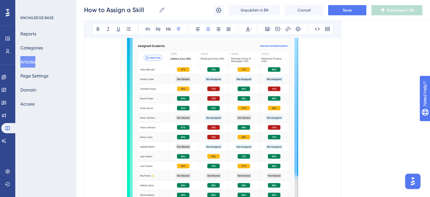
click at [223, 100] on img "To enrich screen reader interactions, please activate Accessibility in Grammarl…" at bounding box center [212, 80] width 171 height 272
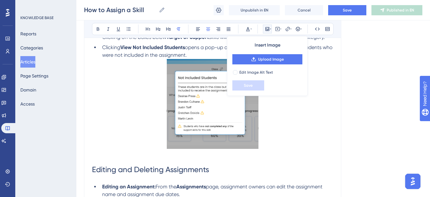
scroll to position [1333, 0]
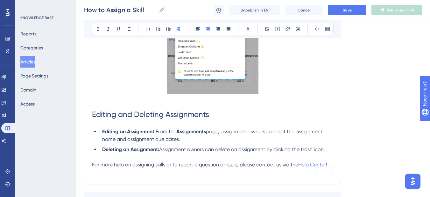
scroll to position [1421, 0]
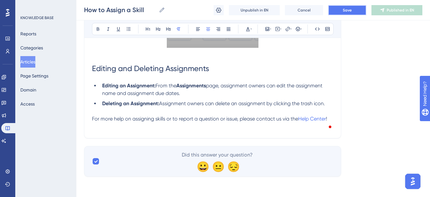
click at [352, 8] on button "Save" at bounding box center [347, 10] width 38 height 10
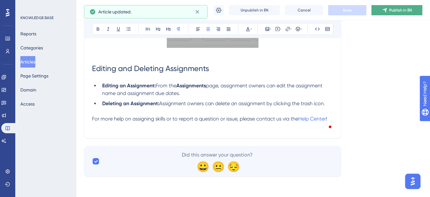
click at [384, 11] on icon at bounding box center [384, 10] width 5 height 5
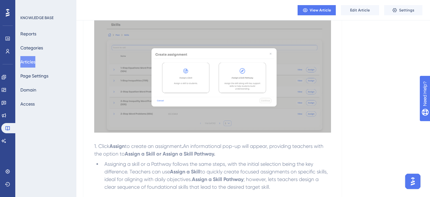
scroll to position [285, 0]
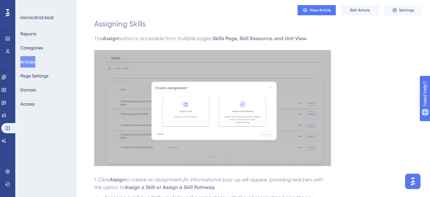
click at [35, 61] on button "Articles" at bounding box center [27, 61] width 15 height 11
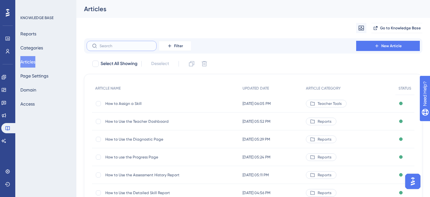
click at [122, 44] on input "text" at bounding box center [126, 46] width 52 height 4
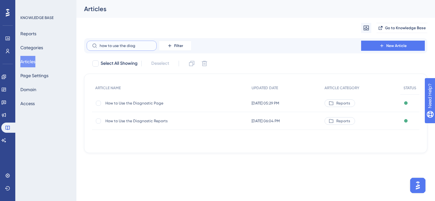
type input "how to use the diag"
click at [135, 122] on span "How to Use the Diagnostic Reports" at bounding box center [156, 121] width 102 height 5
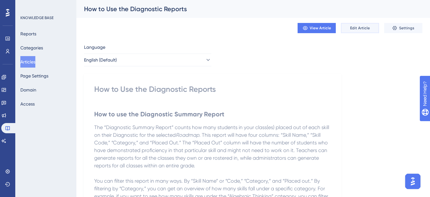
click at [352, 30] on span "Edit Article" at bounding box center [360, 27] width 20 height 5
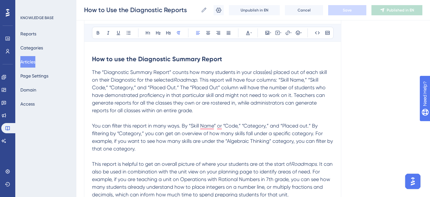
scroll to position [36, 0]
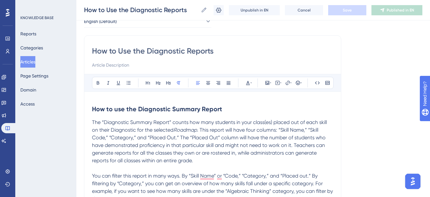
click at [155, 107] on strong "How to use the Diagnostic Summary Report" at bounding box center [157, 109] width 130 height 8
click at [187, 107] on strong "How to use the Diagnostic Summary Report" at bounding box center [157, 109] width 130 height 8
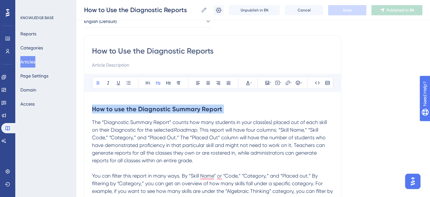
click at [187, 107] on strong "How to use the Diagnostic Summary Report" at bounding box center [157, 109] width 130 height 8
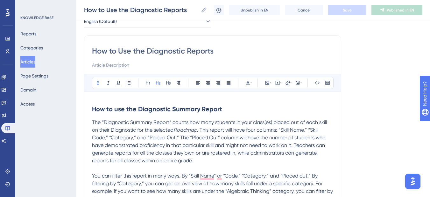
drag, startPoint x: 208, startPoint y: 108, endPoint x: 216, endPoint y: 109, distance: 7.3
click at [209, 108] on strong "How to use the Diagnostic Summary Report" at bounding box center [157, 109] width 130 height 8
click at [229, 109] on h2 "How to use the Diagnostic Summary Report" at bounding box center [212, 108] width 241 height 19
click at [222, 105] on h2 "How to use the Diagnostic Summary Report" at bounding box center [212, 108] width 241 height 19
drag, startPoint x: 225, startPoint y: 110, endPoint x: 211, endPoint y: 112, distance: 14.4
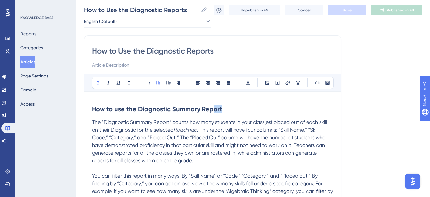
click at [211, 112] on h2 "How to use the Diagnostic Summary Report" at bounding box center [212, 108] width 241 height 19
click at [223, 111] on h2 "How to use the Diagnostic Summary Report" at bounding box center [212, 108] width 241 height 19
drag, startPoint x: 224, startPoint y: 110, endPoint x: 172, endPoint y: 111, distance: 51.9
click at [172, 111] on h2 "How to use the Diagnostic Summary Report" at bounding box center [212, 108] width 241 height 19
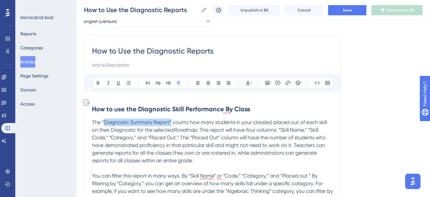
drag, startPoint x: 171, startPoint y: 123, endPoint x: 104, endPoint y: 120, distance: 66.9
click at [104, 120] on span "The “Diagnostic Summary Report” counts how many students in your class(es) plac…" at bounding box center [210, 126] width 236 height 14
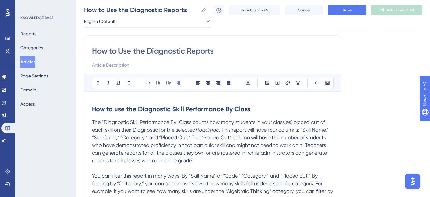
click at [180, 122] on span "The “Diagnostic Skill Performance By Class counts how many students in your cla…" at bounding box center [209, 126] width 234 height 14
click at [193, 121] on span "The “Diagnostic Skill Performance By Class counts how many students in your cla…" at bounding box center [208, 126] width 233 height 14
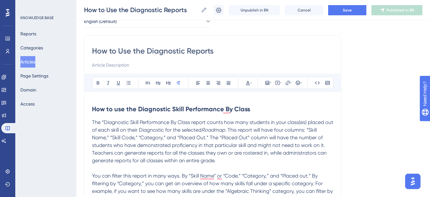
click at [103, 122] on span "The “Diagnostic Skill Performance By Class report counts how many students in y…" at bounding box center [213, 126] width 243 height 14
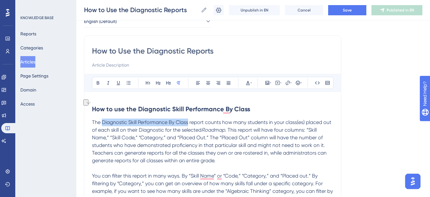
drag, startPoint x: 103, startPoint y: 122, endPoint x: 188, endPoint y: 124, distance: 85.3
click at [188, 124] on span "The Diagnostic Skill Performance By Class report counts how many students in yo…" at bounding box center [212, 126] width 241 height 14
click at [207, 123] on span "report counts how many students in your class(es) placed out of each skill on t…" at bounding box center [212, 126] width 240 height 14
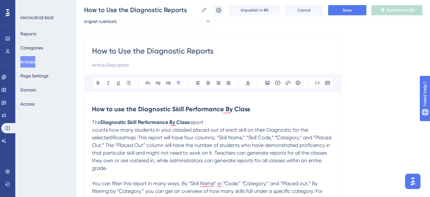
click at [208, 124] on p "The Diagnostic Skill Performance By Class report" at bounding box center [212, 122] width 241 height 8
click at [236, 121] on p "The Diagnostic Skill Performance By Class report summarizes" at bounding box center [212, 122] width 241 height 8
click at [237, 114] on h2 "How to use the Diagnostic Skill Performance By Class" at bounding box center [212, 108] width 241 height 19
click at [237, 123] on p "The Diagnostic Skill Performance By Class report summarizes" at bounding box center [212, 122] width 241 height 8
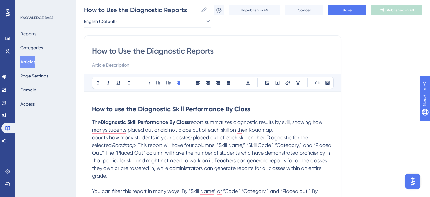
click at [250, 130] on span "report summarizes diagnostic results by skill, showing how manys tudents placed…" at bounding box center [208, 126] width 232 height 14
click at [106, 85] on button at bounding box center [108, 82] width 9 height 9
click at [103, 128] on span "report summarizes diagnostic results by skill, showing how manys tudents placed…" at bounding box center [208, 126] width 232 height 14
click at [278, 129] on p "The Diagnostic Skill Performance By Class report summarizes diagnostic results …" at bounding box center [212, 125] width 241 height 15
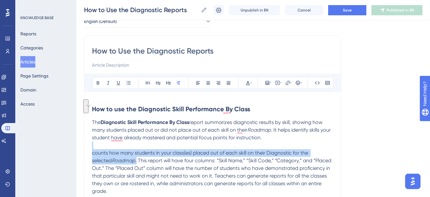
drag, startPoint x: 137, startPoint y: 159, endPoint x: 92, endPoint y: 149, distance: 46.8
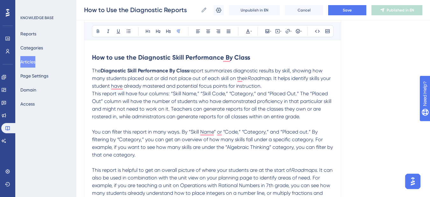
scroll to position [100, 0]
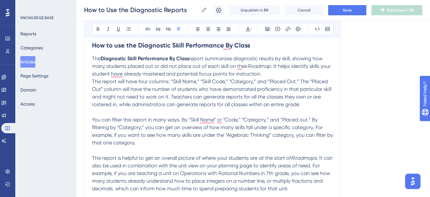
click at [263, 75] on p "The Diagnostic Skill Performance By Class report summarizes diagnostic results …" at bounding box center [212, 66] width 241 height 23
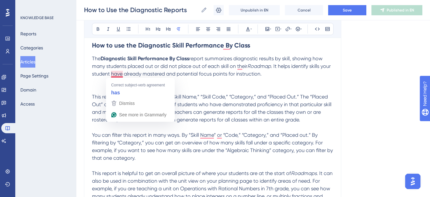
click at [210, 83] on p "To enrich screen reader interactions, please activate Accessibility in Grammarl…" at bounding box center [212, 82] width 241 height 8
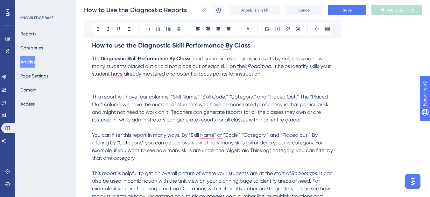
click at [236, 136] on span "You can filter this report in many ways. By “Skill Name” or “Code,” “Category,”…" at bounding box center [213, 146] width 242 height 29
click at [227, 132] on span "You can filter this report in many ways. By “Skill Name” “Category,” and “Place…" at bounding box center [213, 146] width 243 height 29
click at [215, 135] on span "You can filter this report in many ways. By “Skill Name” “Type,” and “Placed ou…" at bounding box center [213, 146] width 243 height 29
click at [102, 87] on p "To enrich screen reader interactions, please activate Accessibility in Grammarl…" at bounding box center [212, 89] width 241 height 8
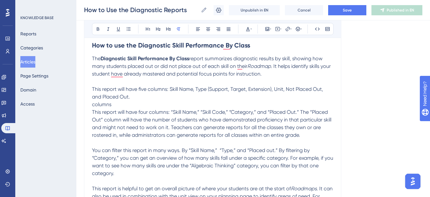
click at [132, 98] on p "This report will have five columns: Skill Name, Type (Support, Target, Extensio…" at bounding box center [212, 92] width 241 height 15
click at [125, 102] on p "columns" at bounding box center [212, 105] width 241 height 8
click at [132, 96] on p "This report will have five columns: Skill Name, Type (Support, Target, Extensio…" at bounding box center [212, 92] width 241 height 15
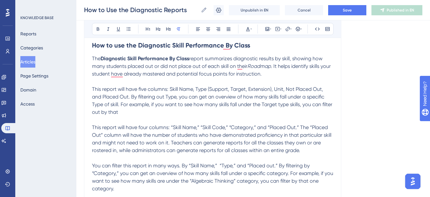
click at [280, 105] on span "This report will have five columns: Skill Name, Type (Support, Target, Extensio…" at bounding box center [213, 100] width 242 height 29
click at [125, 115] on p "This report will have five columns: Skill Name, Type (Support, Target, Extensio…" at bounding box center [212, 100] width 241 height 31
drag, startPoint x: 122, startPoint y: 112, endPoint x: 120, endPoint y: 106, distance: 6.9
click at [120, 106] on p "This report will have five columns: Skill Name, Type (Support, Target, Extensio…" at bounding box center [212, 100] width 241 height 31
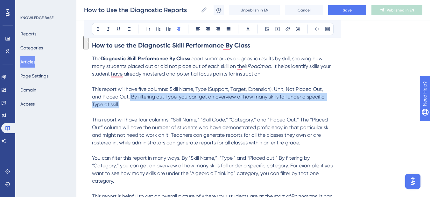
drag, startPoint x: 121, startPoint y: 107, endPoint x: 131, endPoint y: 96, distance: 14.4
click at [131, 96] on p "This report will have five columns: Skill Name, Type (Support, Target, Extensio…" at bounding box center [212, 96] width 241 height 23
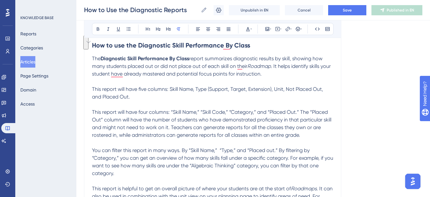
drag, startPoint x: 307, startPoint y: 136, endPoint x: 170, endPoint y: 128, distance: 137.1
click at [170, 128] on p "This report will have four columns: “Skill Name,” “Skill Code,” “Category,” and…" at bounding box center [212, 123] width 241 height 31
copy span "Teachers can generate reports for all the classes they own or are rostered in, …"
click at [92, 89] on span "This report will have five columns: Skill Name, Type (Support, Target, Extensio…" at bounding box center [208, 93] width 232 height 14
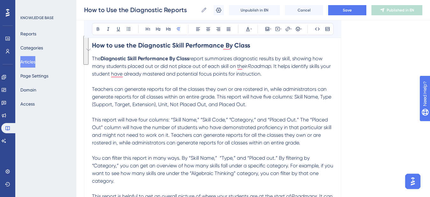
drag, startPoint x: 127, startPoint y: 183, endPoint x: 181, endPoint y: 159, distance: 59.3
click at [181, 159] on p "You can filter this report in many ways. By “Skill Name,” “Type,” and “Placed o…" at bounding box center [212, 169] width 241 height 31
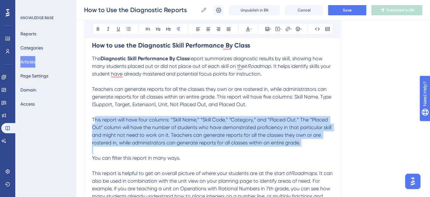
drag, startPoint x: 313, startPoint y: 149, endPoint x: 94, endPoint y: 119, distance: 221.0
click at [94, 119] on div "How to use the Diagnostic Skill Performance By Class The Diagnostic Skill Perfo…" at bounding box center [212, 177] width 241 height 283
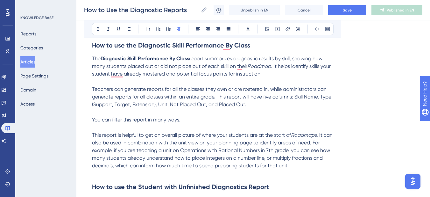
click at [93, 119] on span "You can filter this report in many ways." at bounding box center [136, 119] width 88 height 6
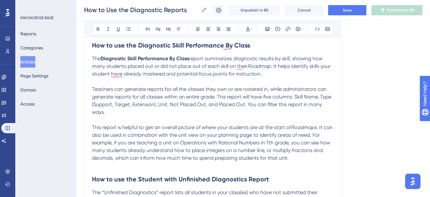
click at [116, 113] on p "Teachers can generate reports for all the classes they own or are rostered in, …" at bounding box center [212, 100] width 241 height 31
click at [126, 131] on p "This report is helpful to get an overall picture of where your students are at …" at bounding box center [212, 142] width 241 height 38
click at [114, 113] on p "Teachers can generate reports for all the classes they own or are rostered in, …" at bounding box center [212, 100] width 241 height 31
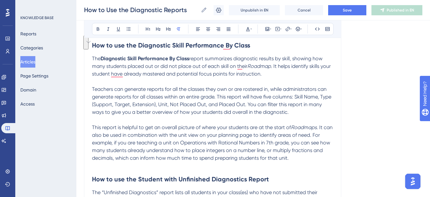
drag, startPoint x: 293, startPoint y: 113, endPoint x: 248, endPoint y: 106, distance: 45.6
click at [248, 106] on p "Teachers can generate reports for all the classes they own or are rostered in, …" at bounding box center [212, 100] width 241 height 31
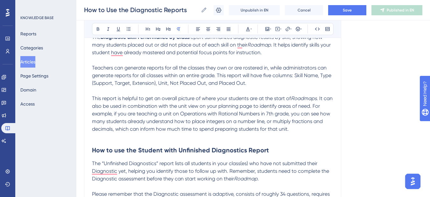
scroll to position [131, 0]
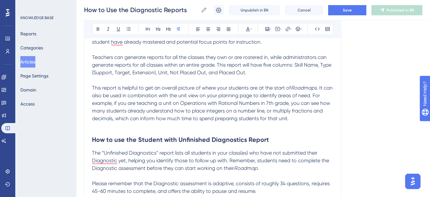
click at [90, 89] on div "How to Use the Diagnostic Reports Bold Italic Underline Bullet Point Heading 1 …" at bounding box center [212, 90] width 257 height 301
click at [92, 88] on span "This report is helpful to get an overall picture of where your students are at …" at bounding box center [191, 88] width 199 height 6
click at [200, 29] on icon at bounding box center [197, 28] width 5 height 5
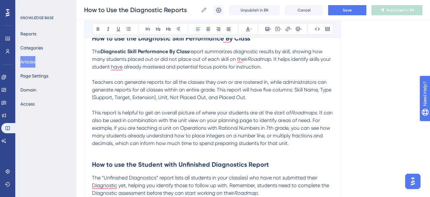
scroll to position [100, 0]
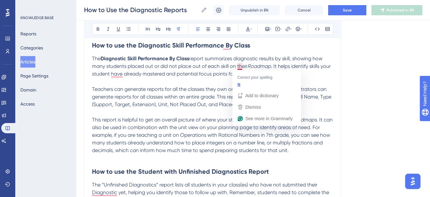
click at [179, 94] on span "Teachers can generate reports for all the classes they own or are rostered in, …" at bounding box center [210, 93] width 236 height 14
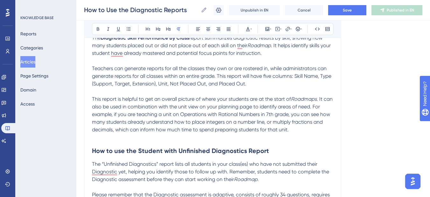
scroll to position [131, 0]
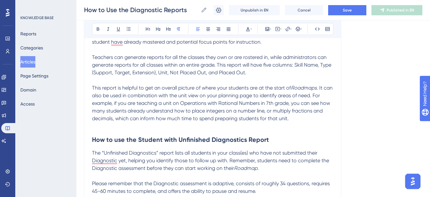
click at [207, 110] on span ". It can also be used in combination with the unit view on your planning page t…" at bounding box center [213, 103] width 242 height 37
drag, startPoint x: 239, startPoint y: 111, endPoint x: 243, endPoint y: 110, distance: 3.2
click at [240, 111] on span ". It can also be used in combination with the unit view on your planning page t…" at bounding box center [213, 103] width 242 height 37
click at [258, 112] on span ". It can also be used in combination with the unit view on your planning page t…" at bounding box center [213, 103] width 242 height 37
click at [278, 109] on span ". It can also be used in combination with the unit view on your planning page t…" at bounding box center [213, 103] width 242 height 37
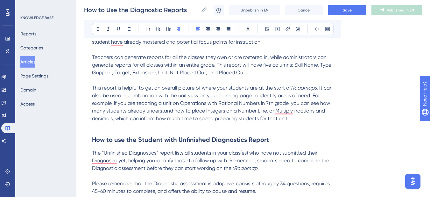
click at [294, 110] on span ". It can also be used in combination with the unit view on your planning page t…" at bounding box center [213, 103] width 242 height 37
click at [95, 119] on span ". It can also be used in combination with the unit view on your planning page t…" at bounding box center [213, 103] width 242 height 37
click at [131, 135] on h2 "How to use the Student with Unfinished Diagnostics Report" at bounding box center [212, 139] width 241 height 19
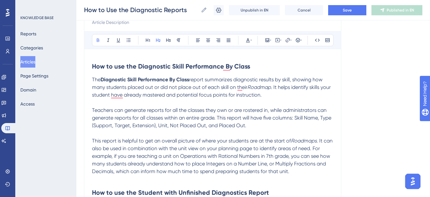
scroll to position [68, 0]
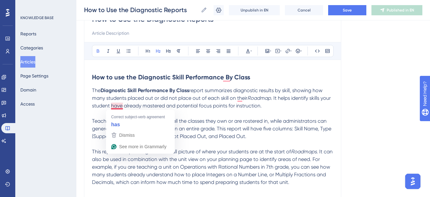
click at [206, 118] on span "Teachers can generate reports for all the classes they own or are rostered in, …" at bounding box center [210, 125] width 236 height 14
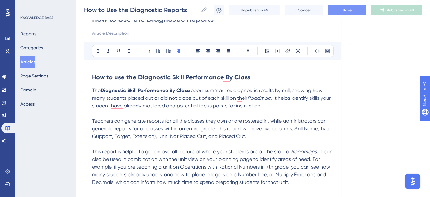
click at [334, 10] on button "Save" at bounding box center [347, 10] width 38 height 10
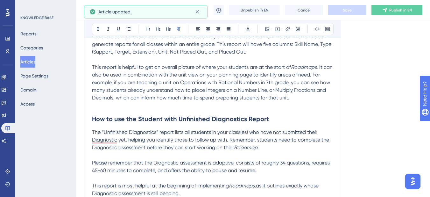
scroll to position [163, 0]
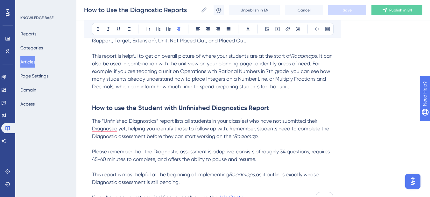
click at [99, 120] on span "The “Unfinished Diagnostics” report lists all students in your class(es) who ha…" at bounding box center [211, 128] width 238 height 21
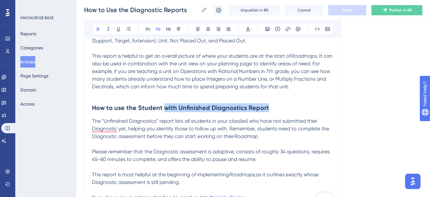
drag, startPoint x: 166, startPoint y: 106, endPoint x: 275, endPoint y: 110, distance: 109.2
click at [275, 110] on h2 "How to use the Student with Unfinished Diagnostics Report" at bounding box center [212, 107] width 241 height 19
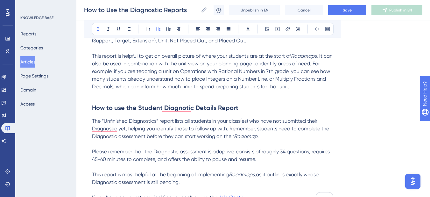
click at [169, 107] on strong "How to use the Student Diagnotic Details Report" at bounding box center [165, 108] width 146 height 8
click at [101, 119] on span "The “Unfinished Diagnostics” report lists all students in your class(es) who ha…" at bounding box center [211, 128] width 238 height 21
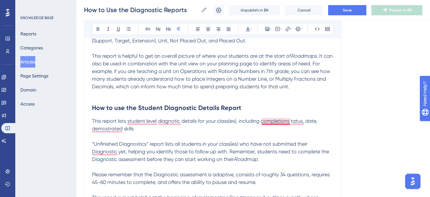
click at [281, 120] on span "This report lists student level diagnotic details for your class(es), including…" at bounding box center [205, 125] width 227 height 14
click at [290, 122] on span "This report lists student level diagnotic details for your class(es), including…" at bounding box center [204, 125] width 224 height 14
click at [296, 119] on span "This report lists student level diagnotic details for your class(es), including…" at bounding box center [204, 125] width 224 height 14
click at [112, 129] on span "This report lists student level diagnotic details for your class(es), including…" at bounding box center [205, 125] width 227 height 14
click at [141, 129] on p "This report lists student level diagnotic details for your class(es), including…" at bounding box center [212, 124] width 241 height 15
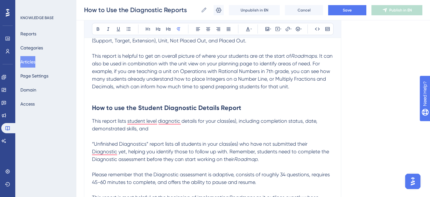
click at [117, 128] on span "This report lists student level diagnotic details for your class(es), including…" at bounding box center [205, 125] width 227 height 14
click at [156, 131] on p "This report lists student level diagnotic details for your class(es), including…" at bounding box center [212, 124] width 241 height 15
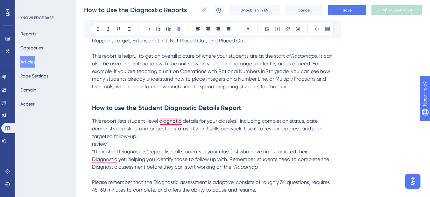
click at [166, 121] on span "This report lists student-level diagnotic details for your class(es), including…" at bounding box center [208, 128] width 232 height 21
click at [118, 145] on p "review" at bounding box center [212, 144] width 241 height 8
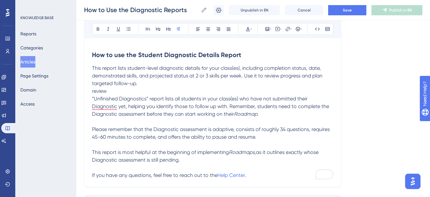
scroll to position [227, 0]
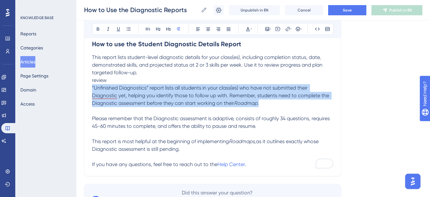
drag, startPoint x: 261, startPoint y: 100, endPoint x: 93, endPoint y: 88, distance: 169.1
click at [93, 88] on p "“Unfinished Diagnostics” report lists all students in your class(es) who have n…" at bounding box center [212, 95] width 241 height 23
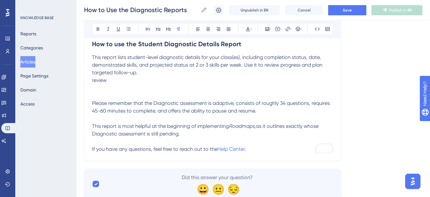
click at [110, 81] on p "review" at bounding box center [212, 80] width 241 height 8
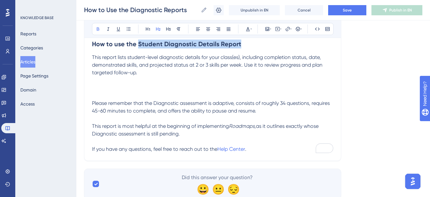
drag, startPoint x: 246, startPoint y: 44, endPoint x: 138, endPoint y: 42, distance: 107.9
click at [138, 42] on h2 "How to use the Student Diagnostic Details Report" at bounding box center [212, 43] width 241 height 19
copy strong "Student Diagnostic Details Report"
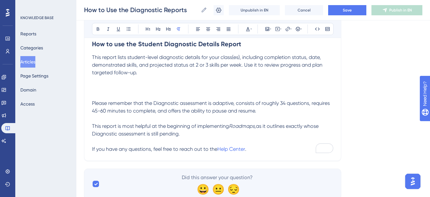
click at [108, 91] on p "To enrich screen reader interactions, please activate Accessibility in Grammarl…" at bounding box center [212, 88] width 241 height 8
click at [96, 90] on p "To enrich screen reader interactions, please activate Accessibility in Grammarl…" at bounding box center [212, 88] width 241 height 8
click at [266, 58] on span "This report lists student-level diagnostic details for your class(es), includin…" at bounding box center [208, 64] width 232 height 21
drag, startPoint x: 187, startPoint y: 135, endPoint x: 92, endPoint y: 102, distance: 100.8
click at [92, 102] on div "How to Use the Diagnostic Reports Bold Italic Underline Bullet Point Heading 1 …" at bounding box center [212, 2] width 257 height 316
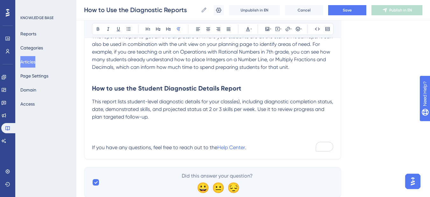
scroll to position [172, 0]
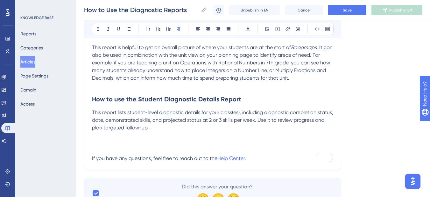
click at [181, 126] on p "This report lists student-level diagnostic details for your class(es), includin…" at bounding box center [212, 120] width 241 height 23
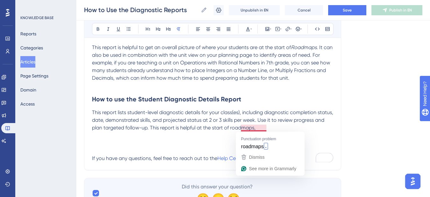
click at [242, 129] on span "This report lists student-level diagnostic details for your class(es), includin…" at bounding box center [213, 119] width 243 height 21
click at [249, 123] on p "This report lists student-level diagnostic details for your class(es), includin…" at bounding box center [212, 120] width 241 height 23
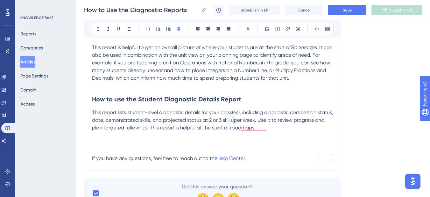
click at [249, 123] on p "This report lists student-level diagnostic details for your class(es), includin…" at bounding box center [212, 120] width 241 height 23
click at [248, 130] on p "This report lists student-level diagnostic details for your class(es), includin…" at bounding box center [212, 120] width 241 height 23
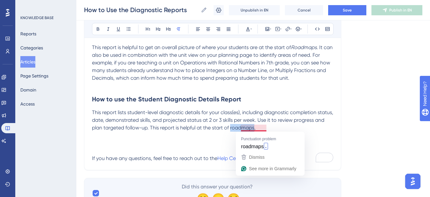
click at [248, 130] on p "This report lists student-level diagnostic details for your class(es), includin…" at bounding box center [212, 120] width 241 height 23
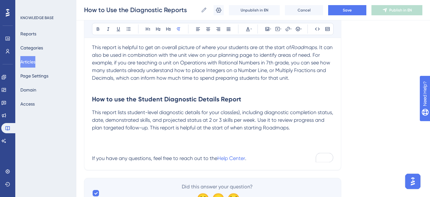
click at [285, 128] on span "This report lists student-level diagnostic details for your class(es), includin…" at bounding box center [213, 119] width 243 height 21
click at [109, 29] on icon at bounding box center [108, 28] width 5 height 5
click at [292, 150] on p "To enrich screen reader interactions, please activate Accessibility in Grammarl…" at bounding box center [212, 151] width 241 height 8
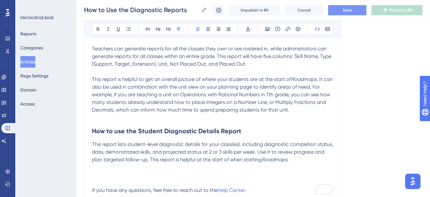
click at [349, 13] on button "Save" at bounding box center [347, 10] width 38 height 10
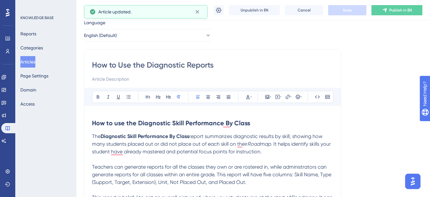
scroll to position [0, 0]
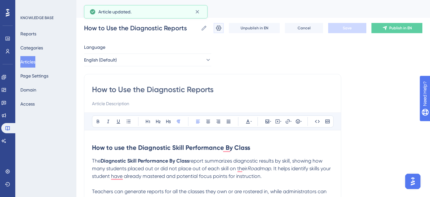
click at [219, 29] on icon at bounding box center [218, 28] width 6 height 6
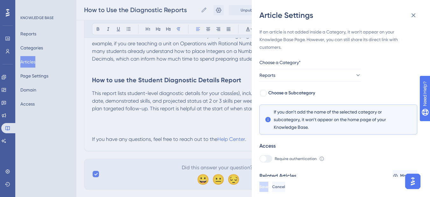
scroll to position [21, 0]
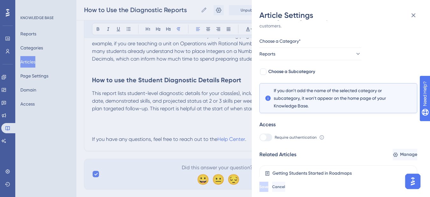
click at [296, 171] on div "Getting Students Started in Roadmaps" at bounding box center [311, 173] width 79 height 8
click at [399, 153] on span "Manage" at bounding box center [407, 155] width 17 height 8
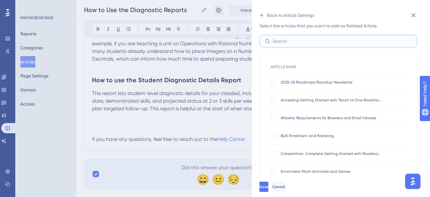
click at [296, 43] on input "text" at bounding box center [341, 41] width 139 height 7
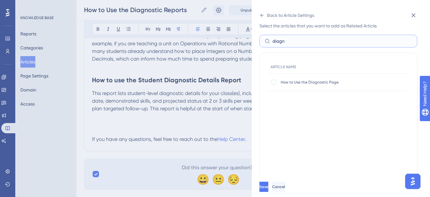
type input "diagn"
click at [312, 81] on span "How to Use the Diagnostic Page" at bounding box center [332, 82] width 102 height 5
click at [273, 82] on div at bounding box center [273, 82] width 5 height 5
checkbox input "true"
click at [268, 189] on span "Save" at bounding box center [263, 186] width 9 height 5
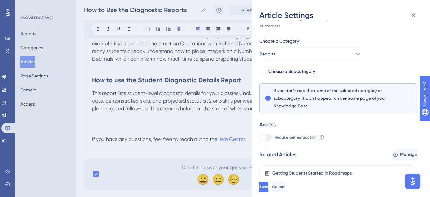
scroll to position [42, 0]
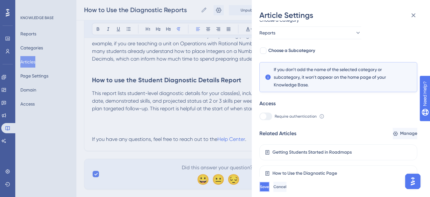
click at [269, 189] on span "Save" at bounding box center [264, 186] width 9 height 5
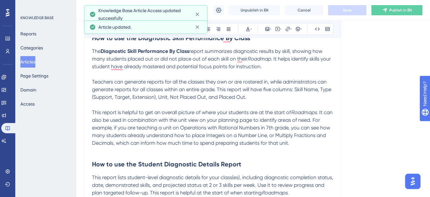
scroll to position [95, 0]
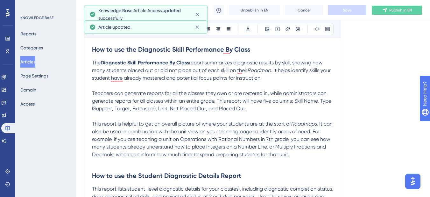
click at [401, 8] on span "Publish in EN" at bounding box center [400, 10] width 23 height 5
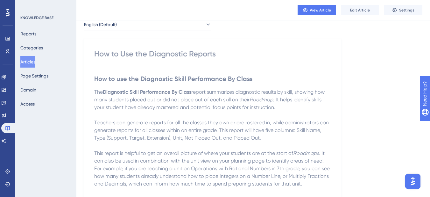
scroll to position [64, 0]
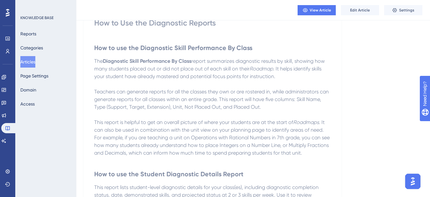
click at [303, 80] on p "The Diagnostic Skill Performance By Class report summarizes diagnostic results …" at bounding box center [212, 68] width 237 height 23
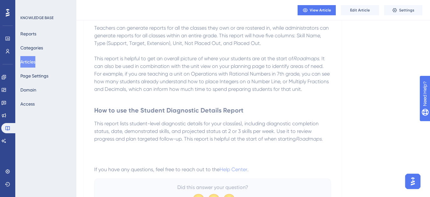
scroll to position [0, 0]
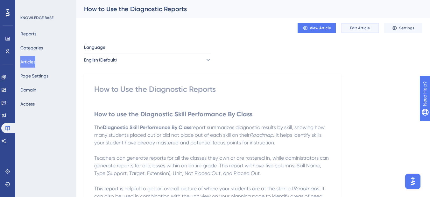
click at [356, 31] on button "Edit Article" at bounding box center [360, 28] width 38 height 10
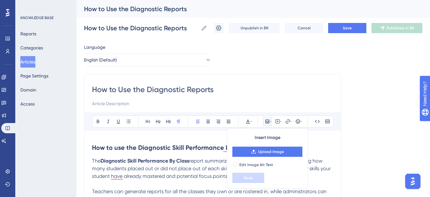
click at [331, 148] on h2 "How to use the Diagnostic Skill Performance By Class" at bounding box center [212, 147] width 241 height 19
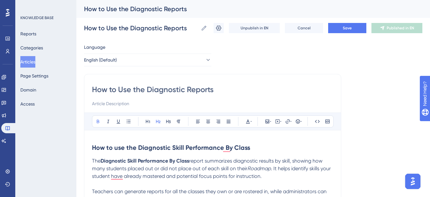
click at [92, 147] on strong "How to use the Diagnostic Skill Performance By Class" at bounding box center [171, 148] width 158 height 8
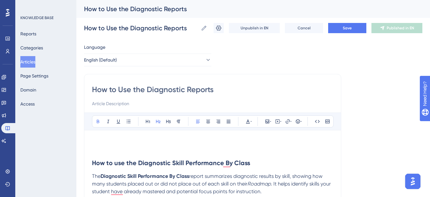
click at [97, 138] on p "To enrich screen reader interactions, please activate Accessibility in Grammarl…" at bounding box center [212, 142] width 241 height 8
click at [115, 160] on strong "How to use the Diagnostic Skill Performance By Class" at bounding box center [171, 163] width 158 height 8
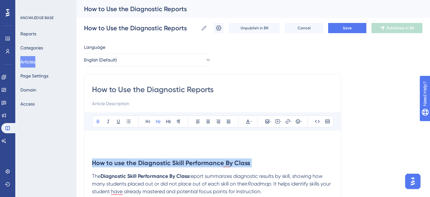
click at [115, 160] on strong "How to use the Diagnostic Skill Performance By Class" at bounding box center [171, 163] width 158 height 8
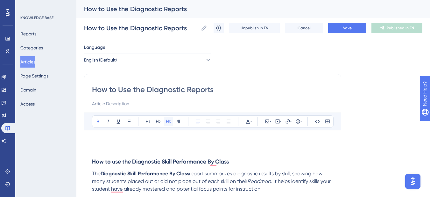
click at [171, 121] on button at bounding box center [168, 121] width 9 height 9
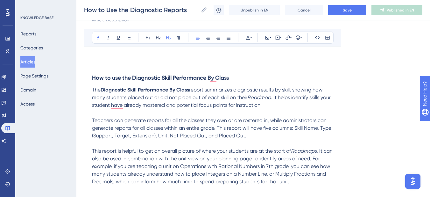
scroll to position [95, 0]
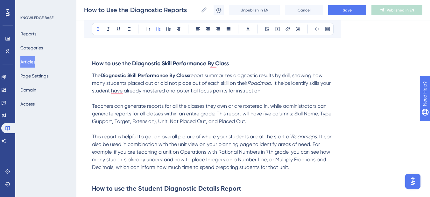
click at [110, 190] on strong "How to use the Student Diagnostic Details Report" at bounding box center [166, 188] width 149 height 8
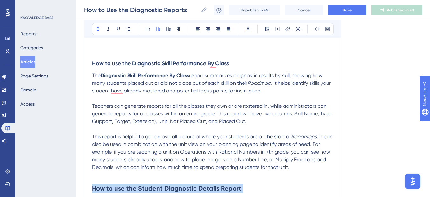
click at [110, 190] on strong "How to use the Student Diagnostic Details Report" at bounding box center [166, 188] width 149 height 8
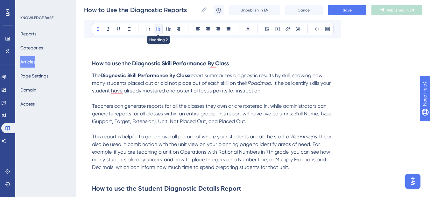
click at [161, 32] on button at bounding box center [158, 29] width 9 height 9
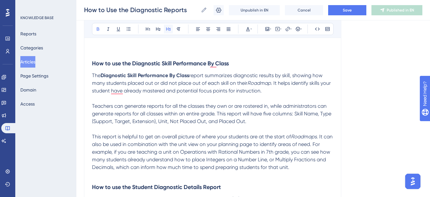
click at [168, 29] on icon at bounding box center [168, 28] width 5 height 5
click at [151, 140] on p "This report is helpful to get an overall picture of where your students are at …" at bounding box center [212, 152] width 241 height 38
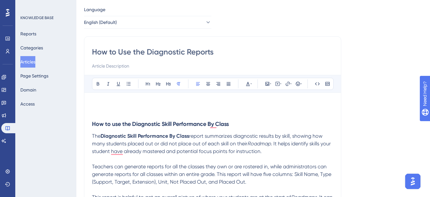
scroll to position [0, 0]
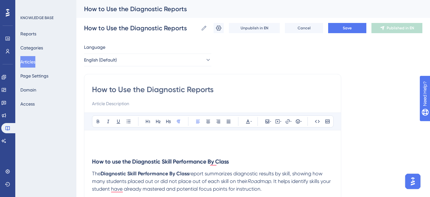
click at [110, 141] on p "To enrich screen reader interactions, please activate Accessibility in Grammarl…" at bounding box center [212, 142] width 241 height 8
drag, startPoint x: 184, startPoint y: 142, endPoint x: 152, endPoint y: 143, distance: 31.8
click at [152, 143] on span "The first two reports in the Reports Hub are" at bounding box center [141, 141] width 99 height 6
click at [207, 143] on p "The first two reports in the Reports Hub are" at bounding box center [212, 142] width 241 height 8
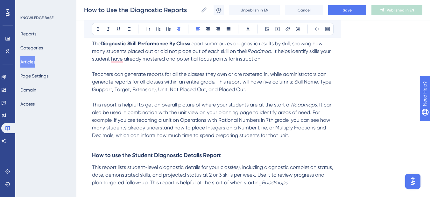
scroll to position [32, 0]
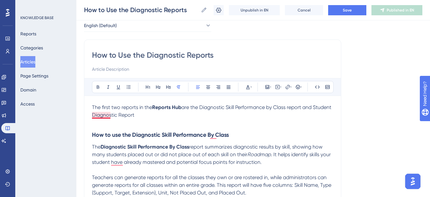
click at [106, 115] on span "are the Diagnostic Skill Performance by Class report and Student Diagnostic Rep…" at bounding box center [212, 111] width 241 height 14
click at [168, 113] on p "The first two reports in the Reports Hub are the Diagnostic Skill Performance b…" at bounding box center [212, 110] width 241 height 15
click at [139, 115] on span "are the Diagnostic Skill Performance by Class report and the Student Diagnostic…" at bounding box center [207, 111] width 230 height 14
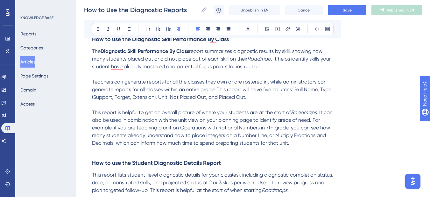
scroll to position [0, 0]
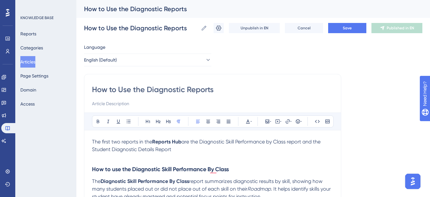
click at [174, 149] on p "The first two reports in the Reports Hub are the Diagnostic Skill Performance b…" at bounding box center [212, 145] width 241 height 15
drag, startPoint x: 201, startPoint y: 141, endPoint x: 288, endPoint y: 143, distance: 86.3
click at [288, 143] on span "are the Diagnostic Skill Performance by Class report and the Student Diagnostic…" at bounding box center [207, 145] width 230 height 14
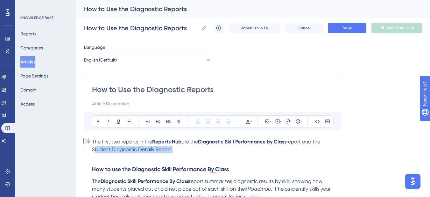
drag, startPoint x: 170, startPoint y: 148, endPoint x: 92, endPoint y: 149, distance: 78.3
click at [92, 149] on span "report and the Student Diagnostic Details Report." at bounding box center [206, 145] width 229 height 14
click at [138, 155] on p "To enrich screen reader interactions, please activate Accessibility in Grammarl…" at bounding box center [212, 157] width 241 height 8
drag, startPoint x: 186, startPoint y: 149, endPoint x: 170, endPoint y: 149, distance: 16.6
click at [170, 149] on p "The first two reports in the Reports Hub are the Diagnostic Skill Performance b…" at bounding box center [212, 145] width 241 height 15
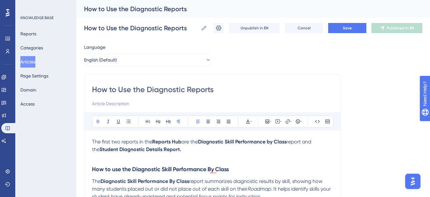
click at [186, 150] on p "The first two reports in the Reports Hub are the Diagnostic Skill Performance b…" at bounding box center [212, 145] width 241 height 15
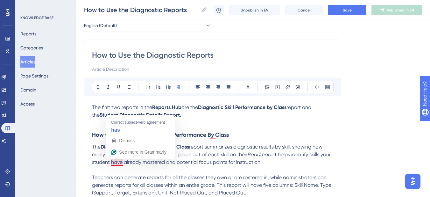
click at [151, 179] on span "Teachers can generate reports for all the classes they own or are rostered in, …" at bounding box center [210, 181] width 236 height 14
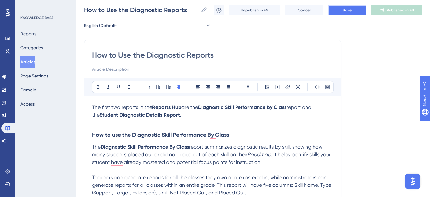
click at [343, 11] on span "Save" at bounding box center [347, 10] width 9 height 5
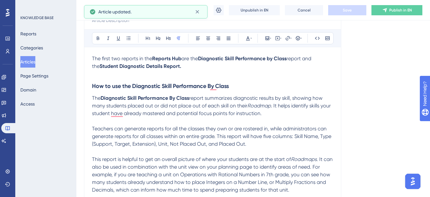
scroll to position [127, 0]
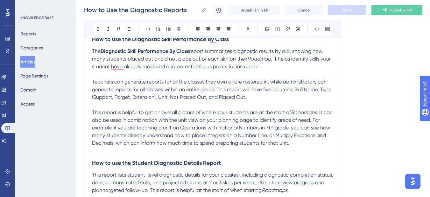
click at [333, 89] on span "This report will have five columns: Skill Name, Type (Support, Target, Extensio…" at bounding box center [212, 93] width 241 height 14
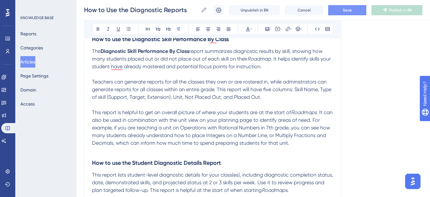
click at [263, 112] on span "This report is helpful to get an overall picture of where your students are at …" at bounding box center [191, 112] width 199 height 6
click at [294, 120] on span ". It can also be used in combination with the unit view on your planning page t…" at bounding box center [213, 127] width 242 height 37
click at [189, 120] on span ". It can also be used in combination with the unit view on your planning page t…" at bounding box center [213, 127] width 242 height 37
click at [202, 121] on span ". It can also be used in combination with the Unit view on your planning page t…" at bounding box center [213, 127] width 242 height 37
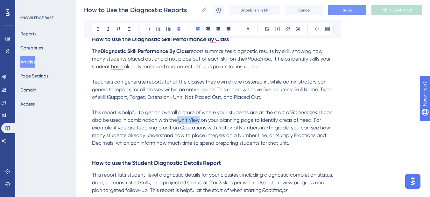
drag, startPoint x: 187, startPoint y: 119, endPoint x: 209, endPoint y: 121, distance: 22.1
click at [209, 121] on span ". It can also be used in combination with the Unit View on your planning page t…" at bounding box center [213, 127] width 242 height 37
click at [97, 28] on icon at bounding box center [98, 29] width 3 height 4
click at [260, 148] on p "To enrich screen reader interactions, please activate Accessibility in Grammarl…" at bounding box center [212, 151] width 241 height 8
click at [194, 136] on span "on your planning page to identify areas of need. For example, if you are teachi…" at bounding box center [211, 131] width 239 height 29
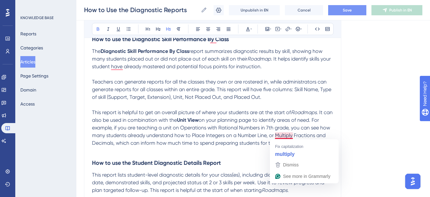
click at [212, 162] on strong "How to use the Student Diagnostic Details Report" at bounding box center [156, 162] width 129 height 7
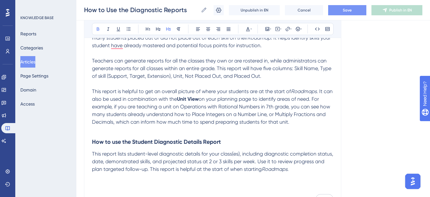
scroll to position [159, 0]
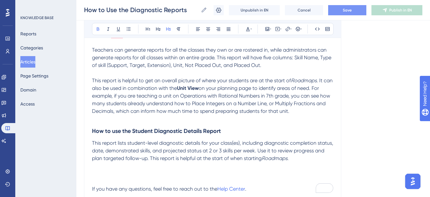
click at [285, 151] on span "This report lists student-level diagnostic details for your class(es), includin…" at bounding box center [213, 150] width 243 height 21
click at [262, 159] on span "This report lists student-level diagnostic details for your class(es), includin…" at bounding box center [213, 150] width 243 height 21
drag, startPoint x: 235, startPoint y: 160, endPoint x: 261, endPoint y: 158, distance: 25.5
click at [261, 158] on span "This report lists student-level diagnostic details for your class(es), includin…" at bounding box center [213, 150] width 243 height 21
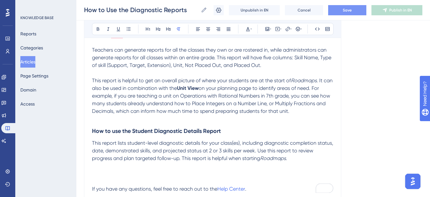
click at [250, 166] on p "To enrich screen reader interactions, please activate Accessibility in Grammarl…" at bounding box center [212, 166] width 241 height 8
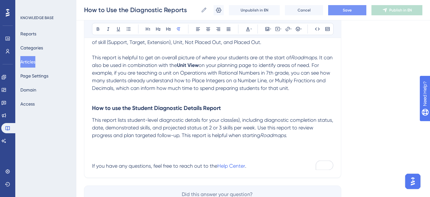
scroll to position [191, 0]
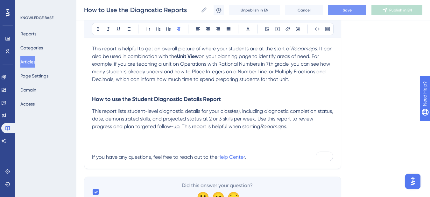
click at [342, 13] on button "Save" at bounding box center [347, 10] width 38 height 10
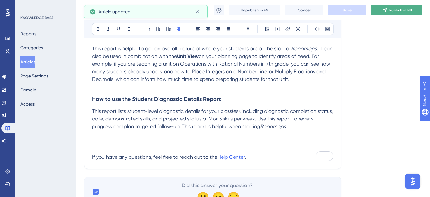
click at [386, 8] on icon at bounding box center [385, 10] width 4 height 4
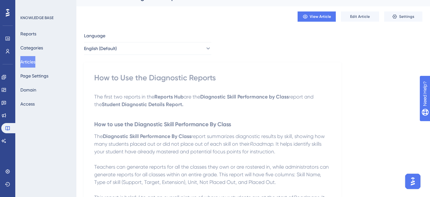
scroll to position [0, 0]
